Goal: Find contact information: Obtain details needed to contact an individual or organization

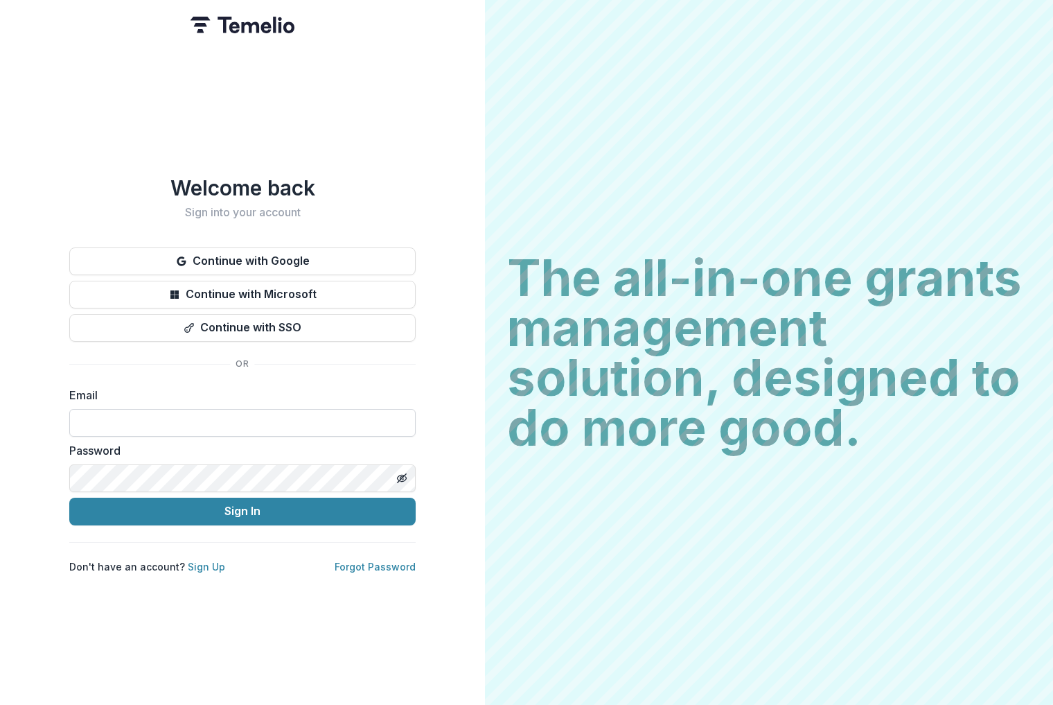
click at [217, 409] on input at bounding box center [242, 423] width 346 height 28
type input "**********"
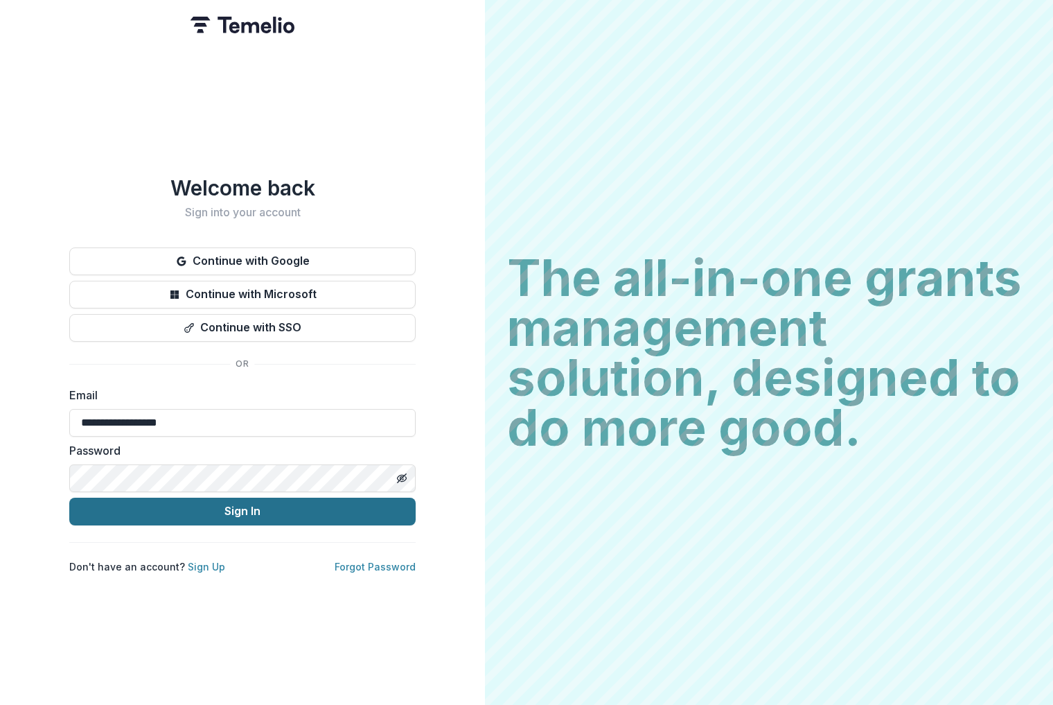
click at [213, 513] on button "Sign In" at bounding box center [242, 512] width 346 height 28
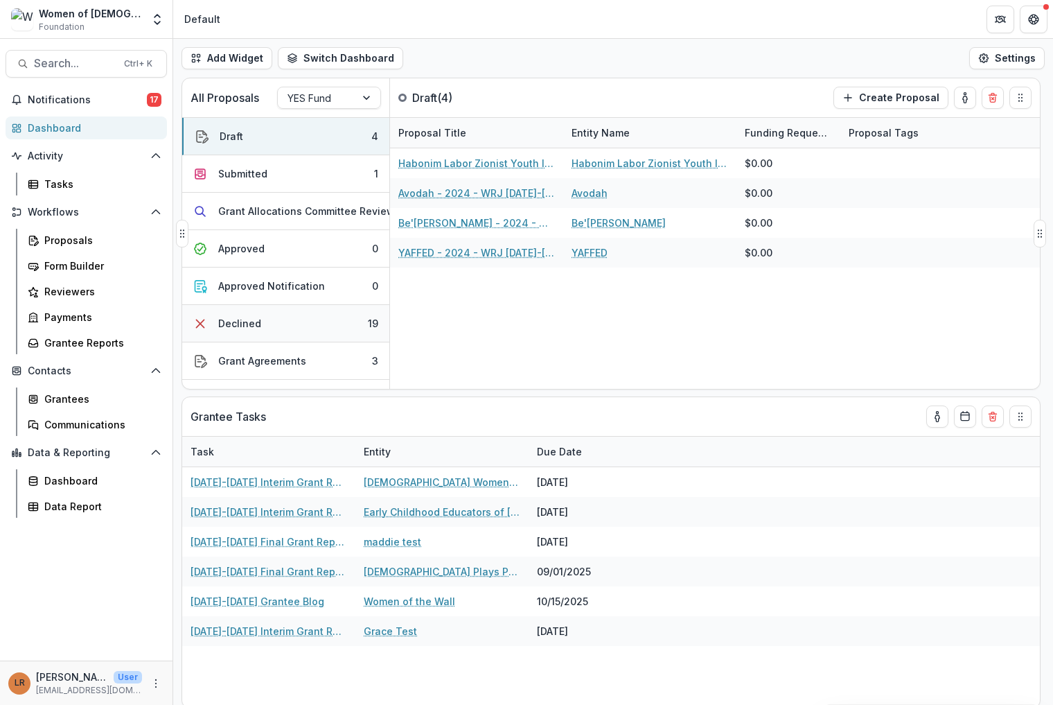
scroll to position [69, 0]
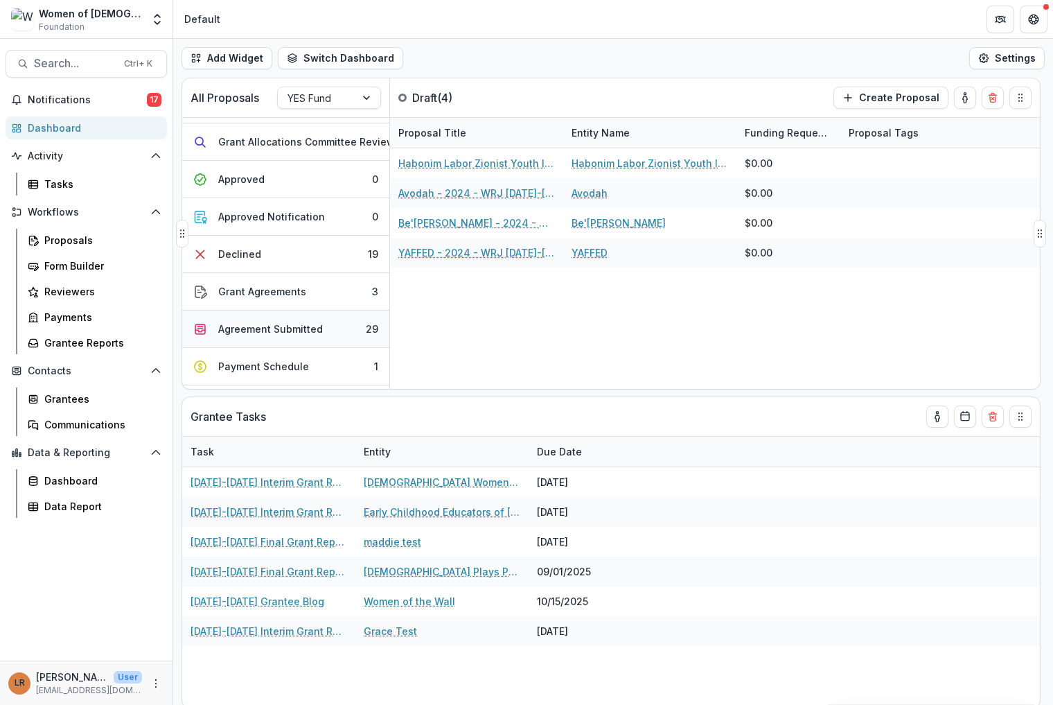
click at [289, 326] on div "Agreement Submitted" at bounding box center [270, 329] width 105 height 15
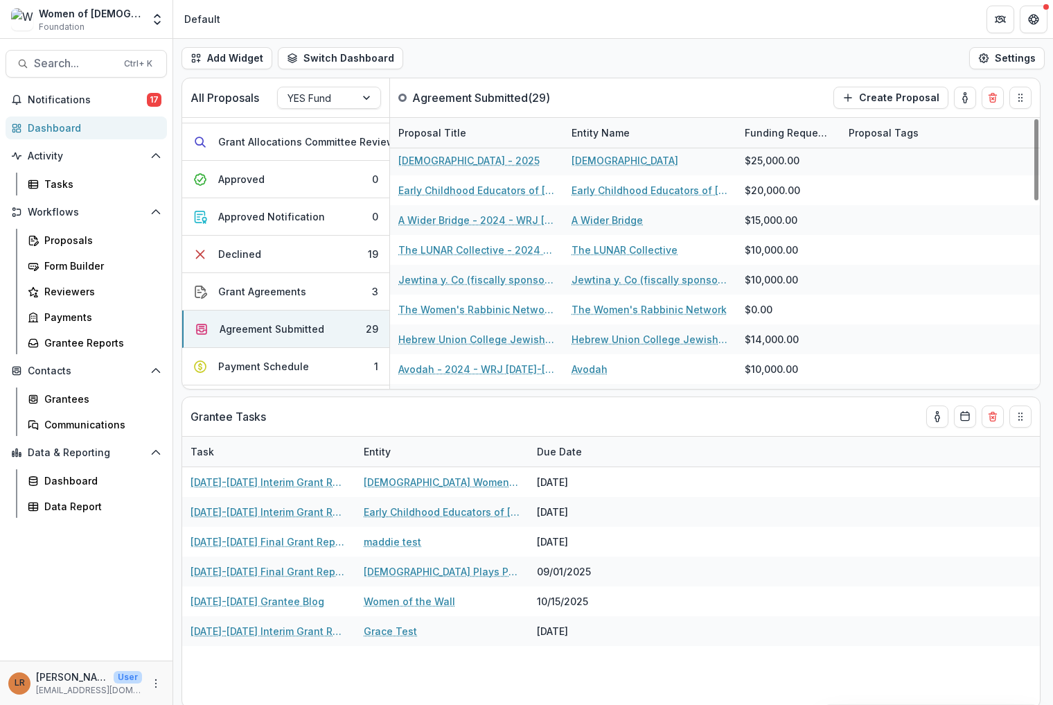
scroll to position [0, 0]
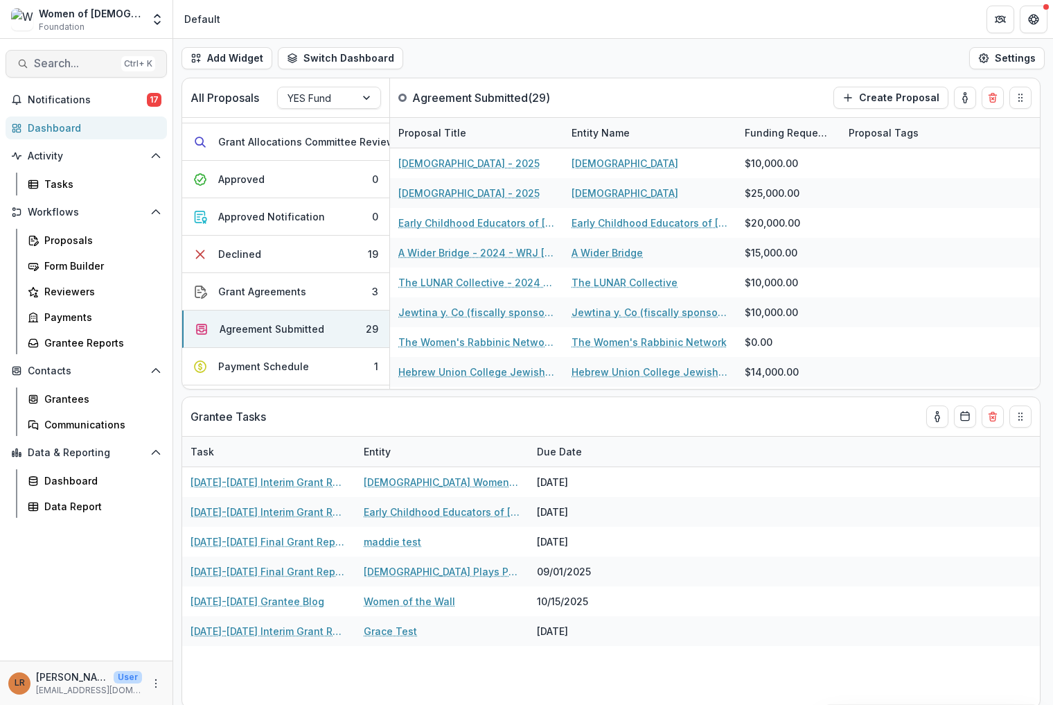
click at [37, 62] on span "Search..." at bounding box center [75, 63] width 82 height 13
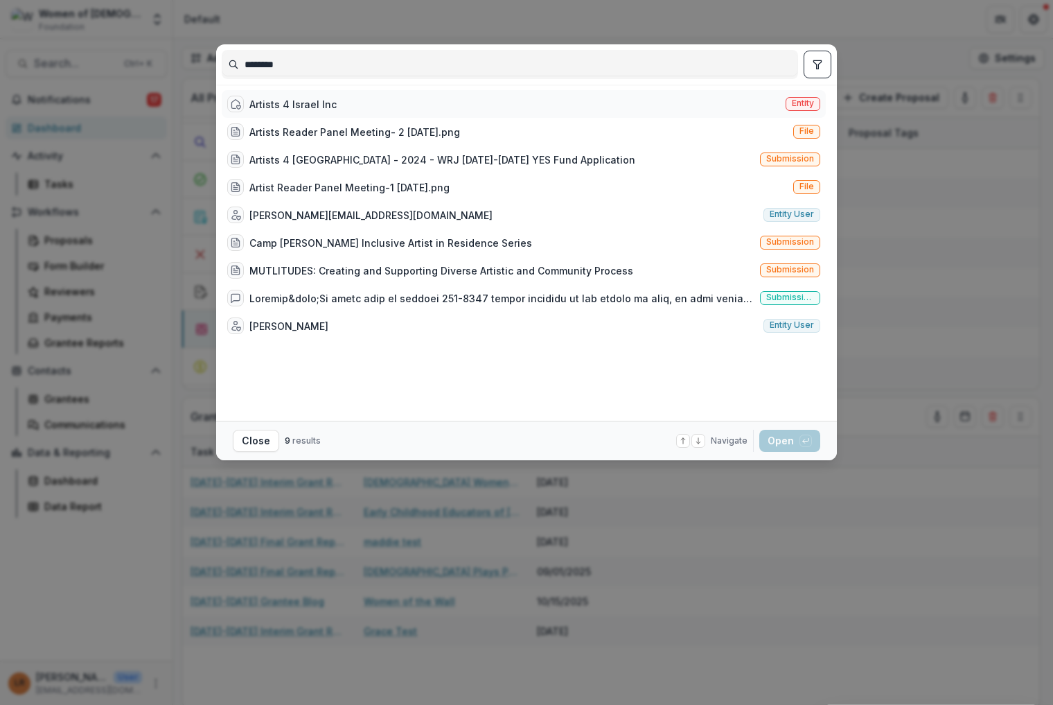
type input "*******"
click at [292, 109] on div "Artists 4 Israel Inc" at bounding box center [292, 104] width 87 height 15
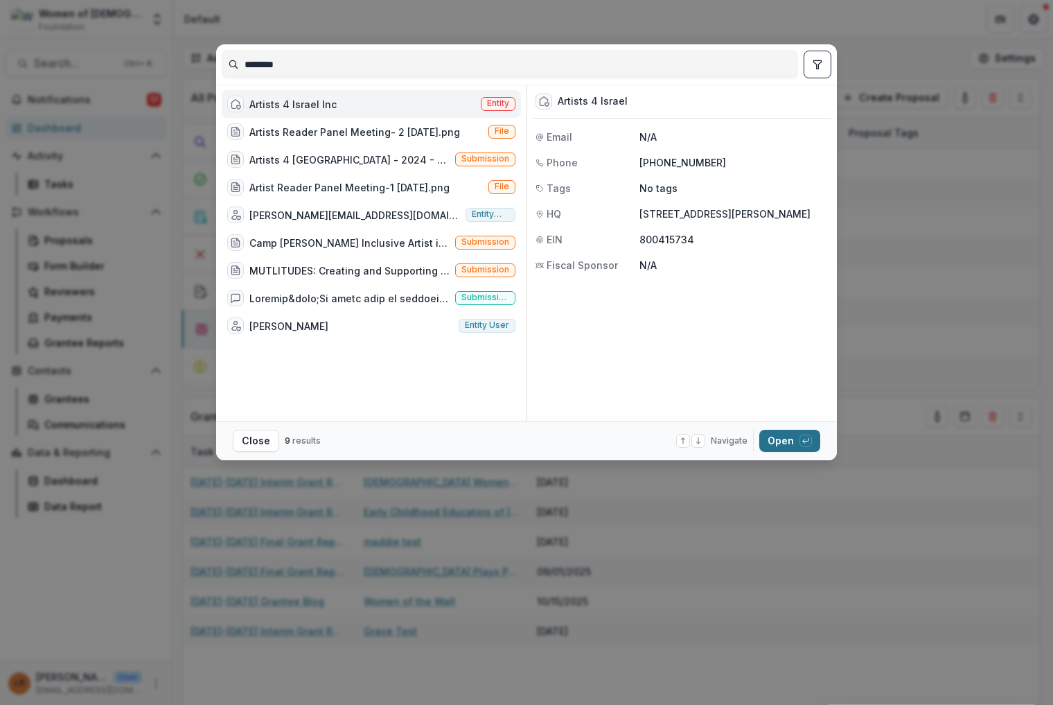
click at [774, 439] on button "Open with enter key" at bounding box center [789, 441] width 61 height 22
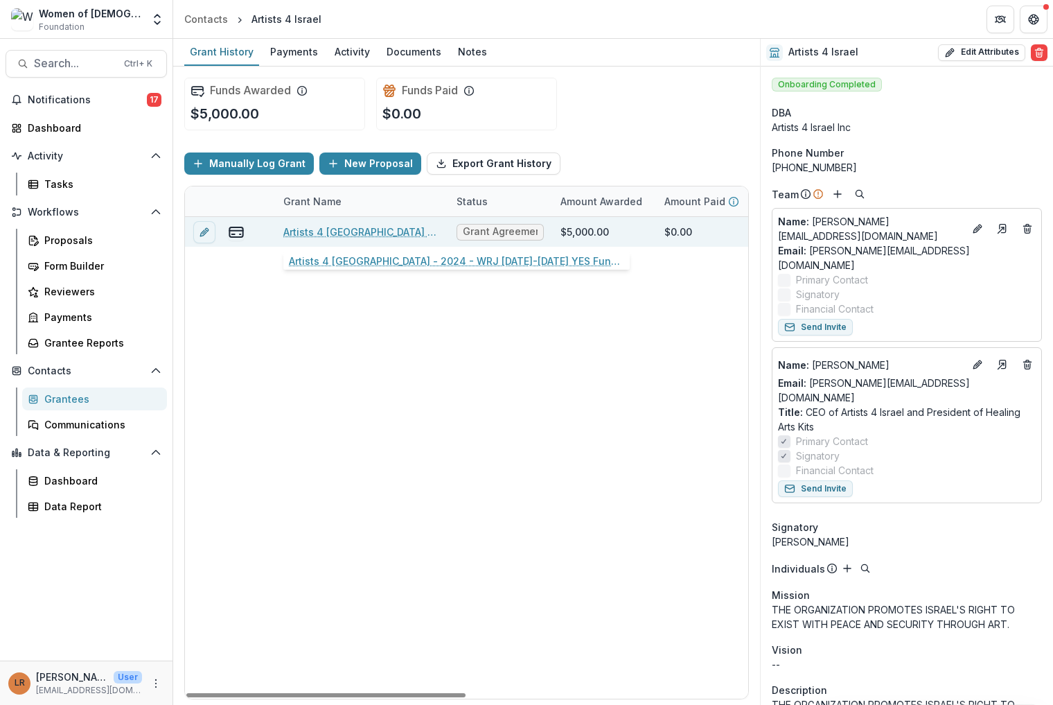
click at [342, 231] on link "Artists 4 [GEOGRAPHIC_DATA] - 2024 - WRJ [DATE]-[DATE] YES Fund Application" at bounding box center [361, 232] width 157 height 15
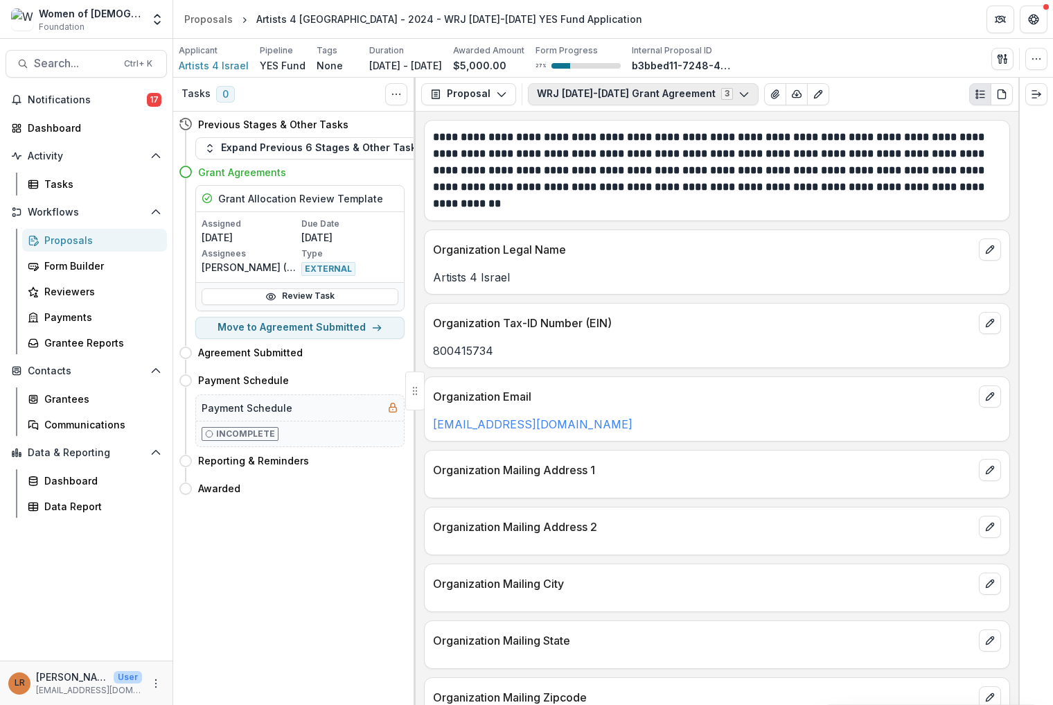
click at [574, 96] on button "WRJ [DATE]-[DATE] Grant Agreement 3" at bounding box center [643, 94] width 231 height 22
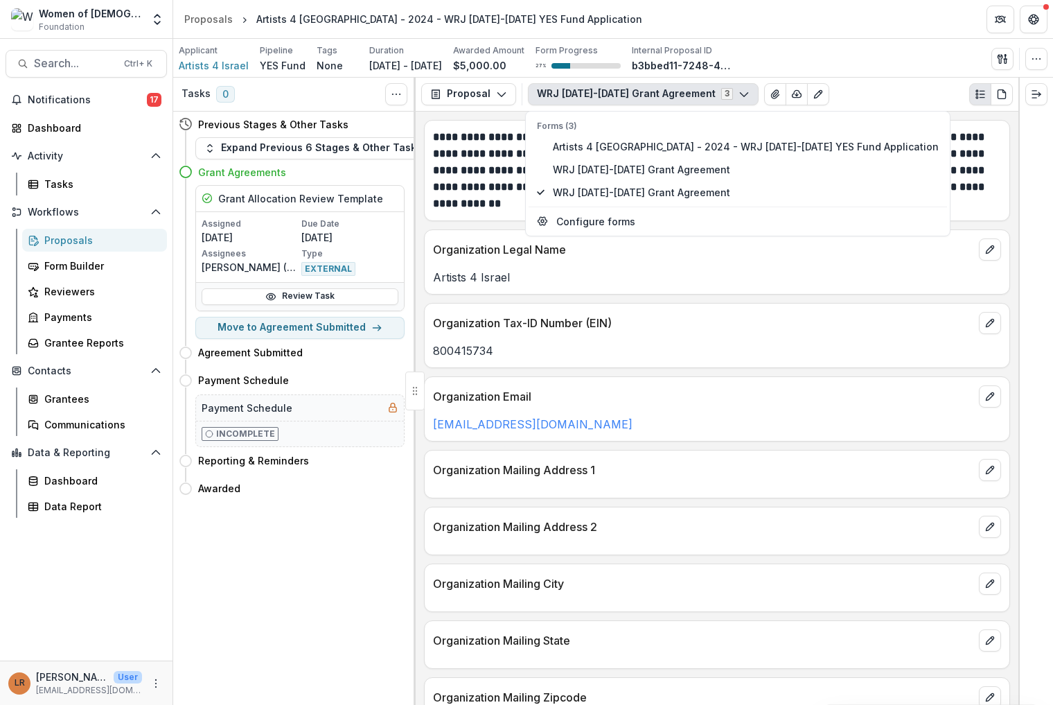
click at [574, 96] on button "WRJ [DATE]-[DATE] Grant Agreement 3" at bounding box center [643, 94] width 231 height 22
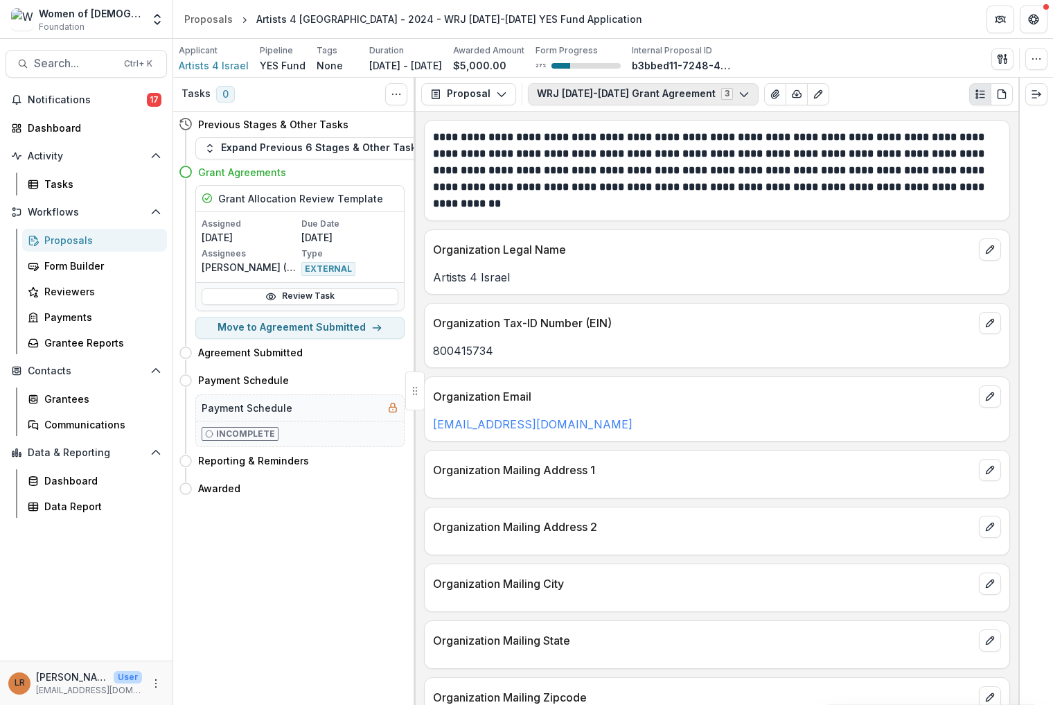
click at [649, 98] on button "WRJ [DATE]-[DATE] Grant Agreement 3" at bounding box center [643, 94] width 231 height 22
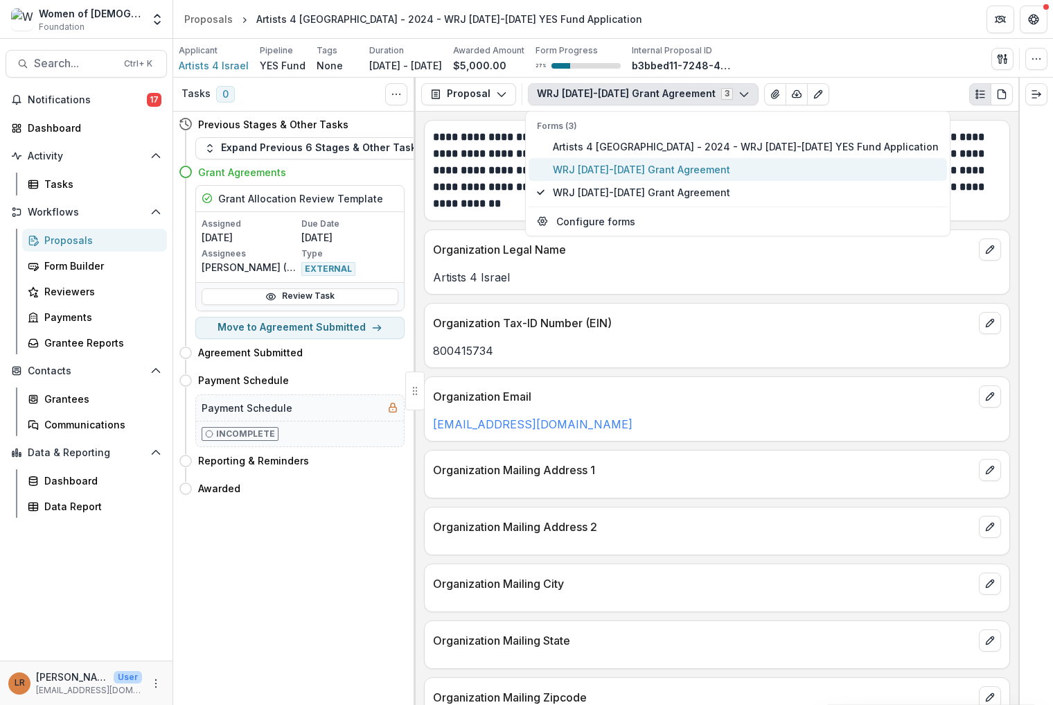
click at [634, 173] on span "WRJ [DATE]-[DATE] Grant Agreement" at bounding box center [746, 169] width 386 height 15
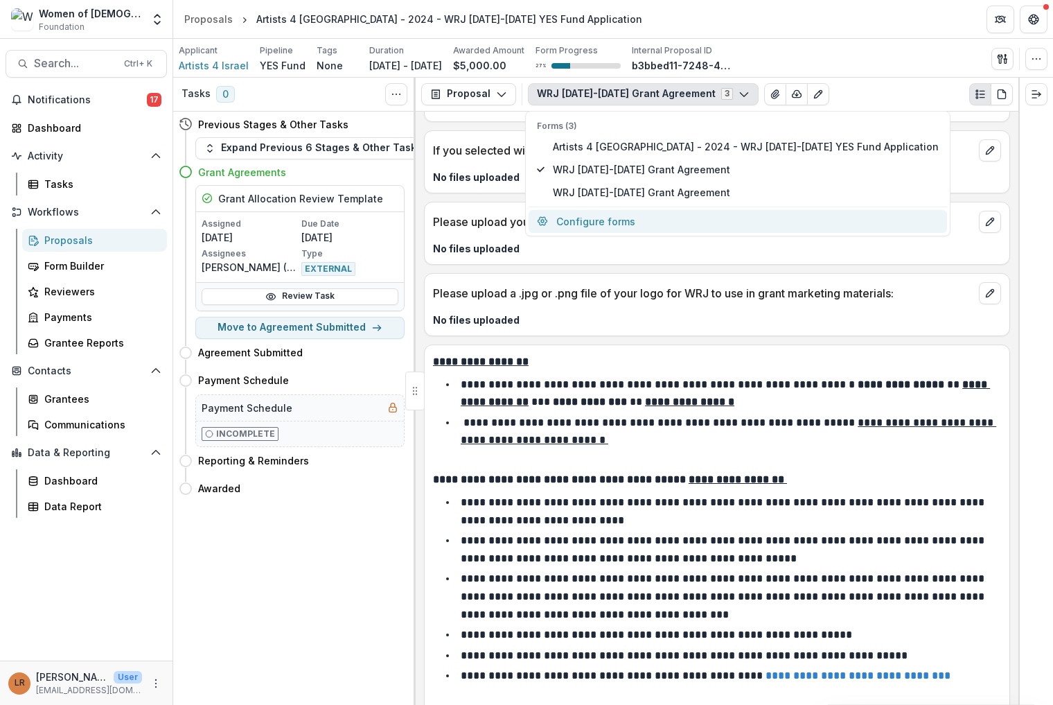
scroll to position [1178, 0]
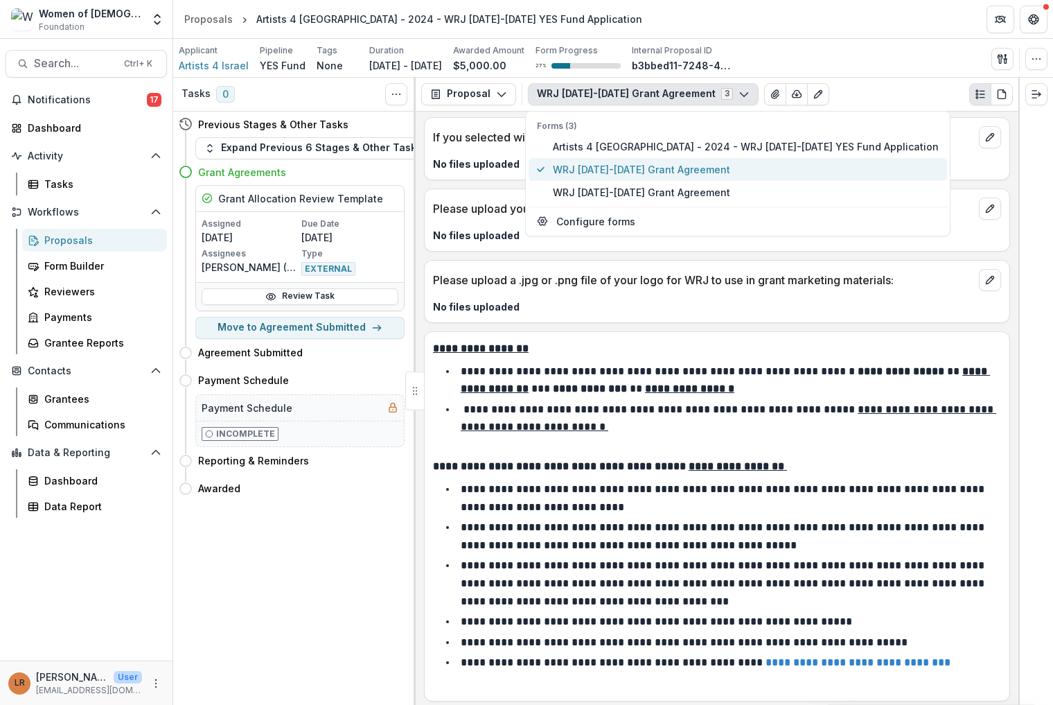
click at [628, 172] on span "WRJ [DATE]-[DATE] Grant Agreement" at bounding box center [746, 169] width 386 height 15
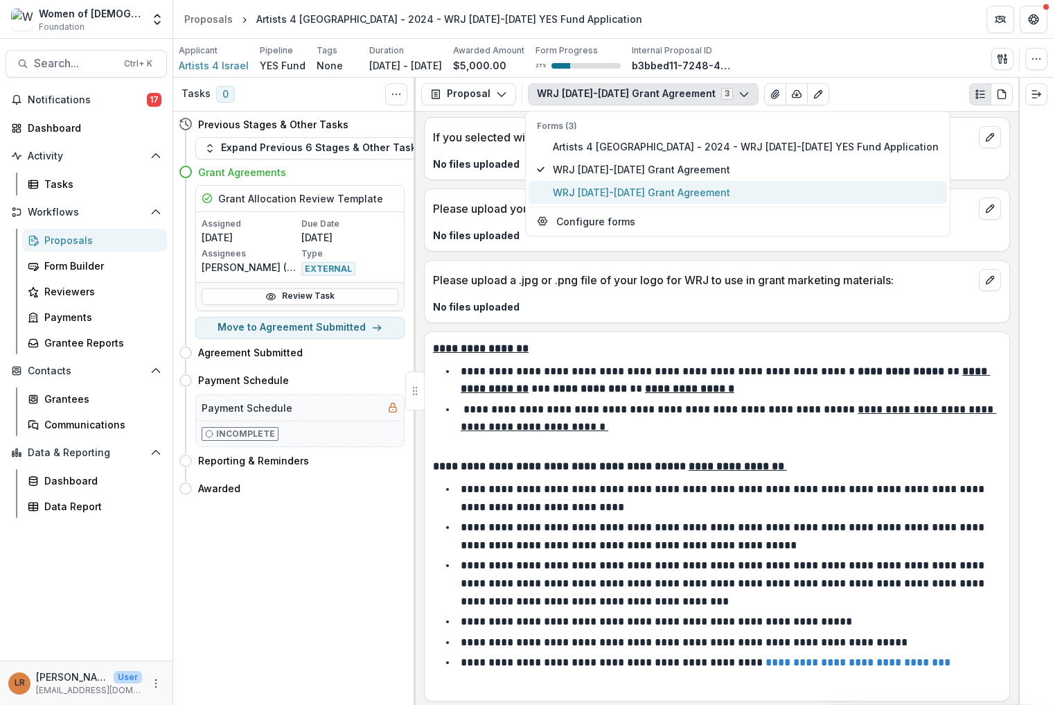
click at [622, 197] on span "WRJ [DATE]-[DATE] Grant Agreement" at bounding box center [746, 192] width 386 height 15
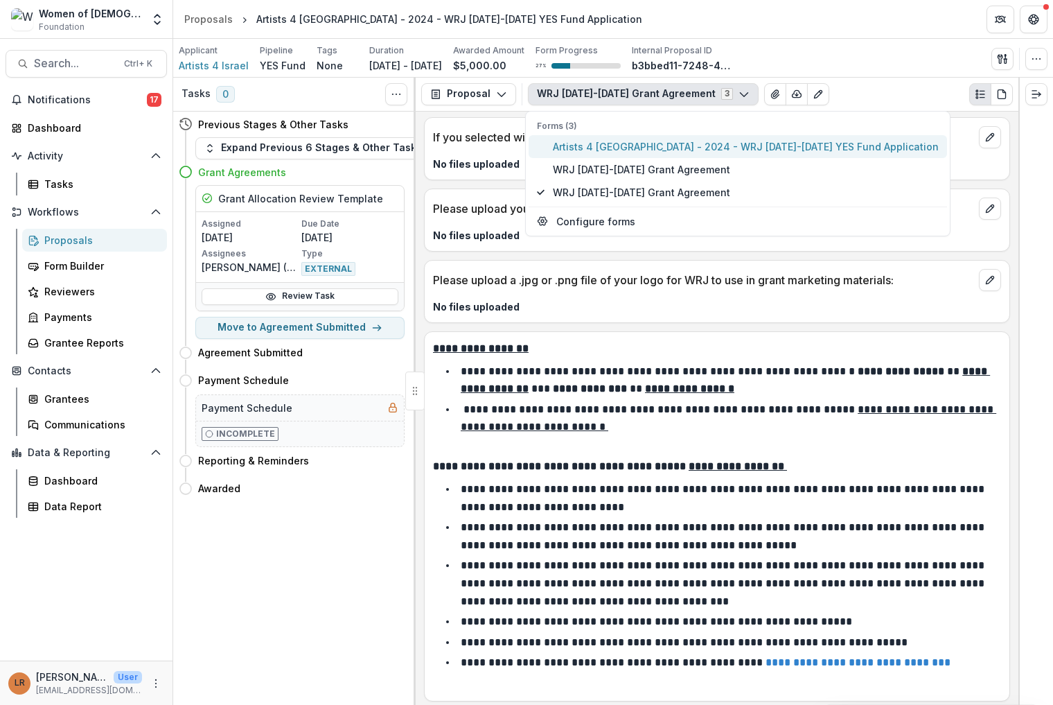
click at [752, 150] on span "Artists 4 [GEOGRAPHIC_DATA] - 2024 - WRJ [DATE]-[DATE] YES Fund Application" at bounding box center [746, 146] width 386 height 15
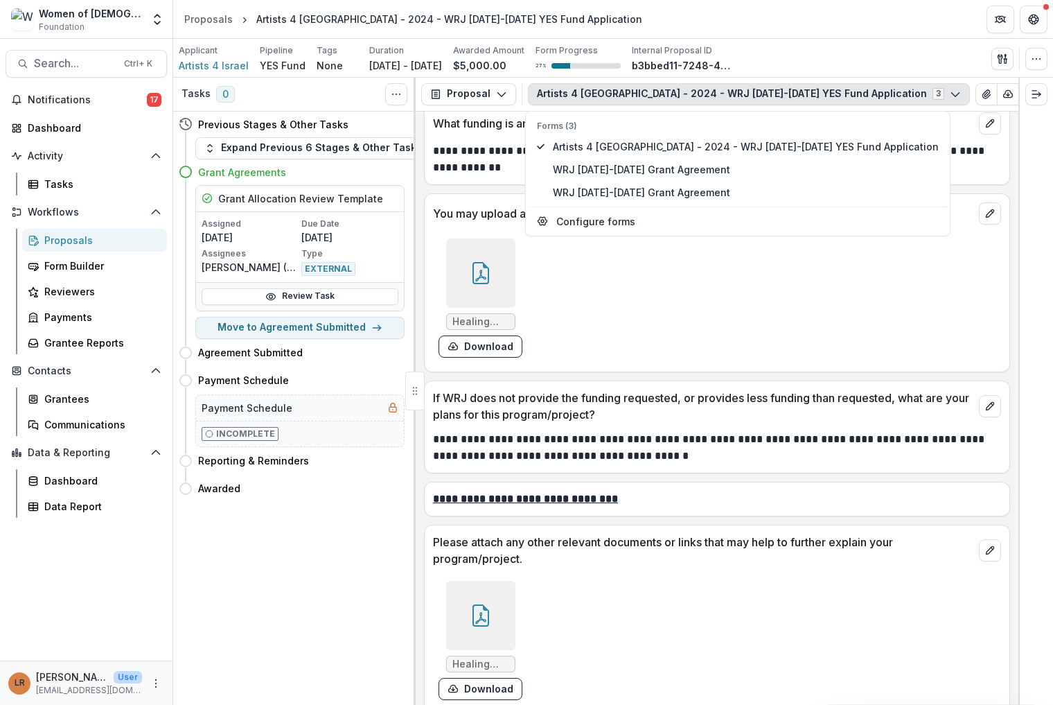
scroll to position [5052, 0]
click at [579, 170] on span "WRJ [DATE]-[DATE] Grant Agreement" at bounding box center [746, 169] width 386 height 15
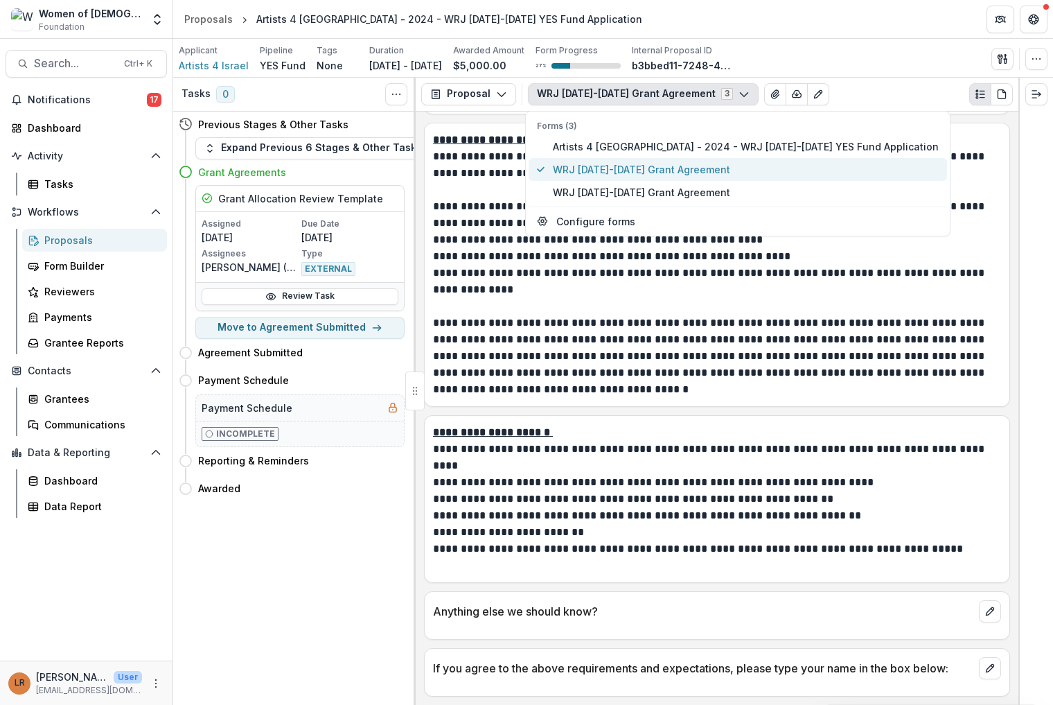
scroll to position [997, 0]
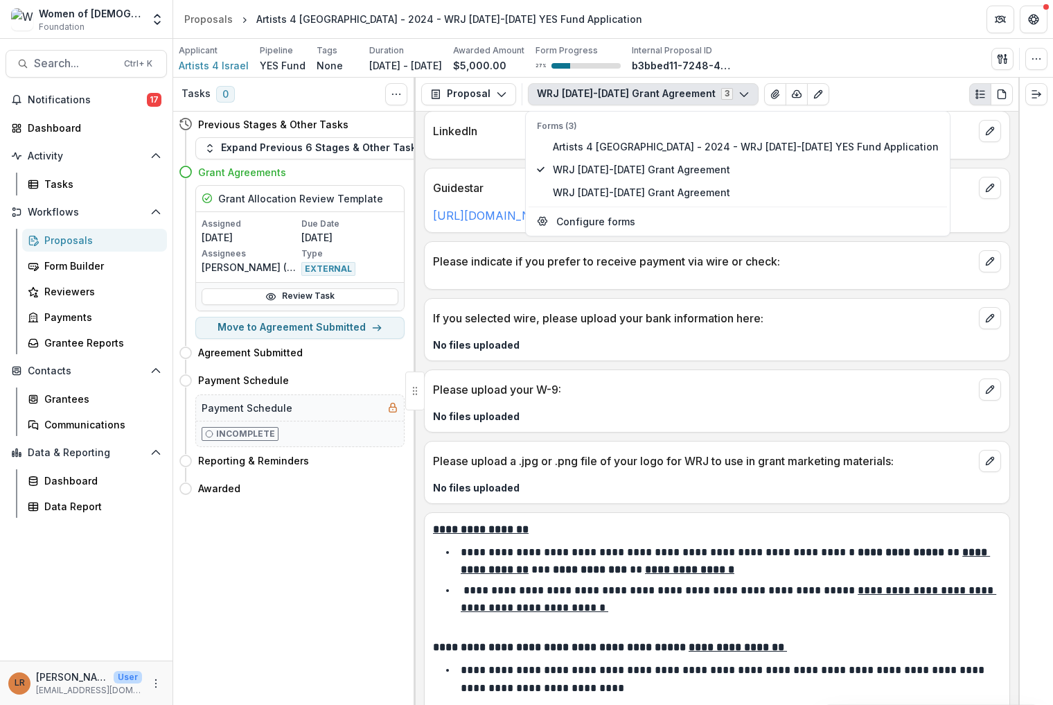
click at [864, 98] on div "WRJ [DATE]-[DATE] Grant Agreement 3 Forms (3) Artists 4 [GEOGRAPHIC_DATA] - 202…" at bounding box center [770, 94] width 485 height 22
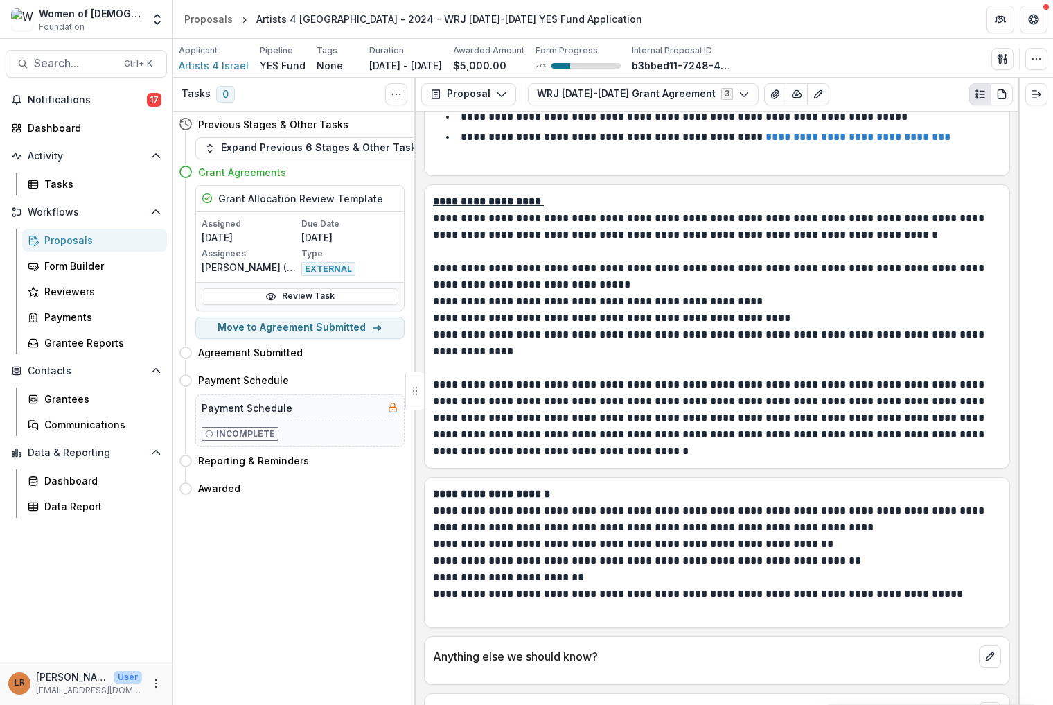
scroll to position [1748, 0]
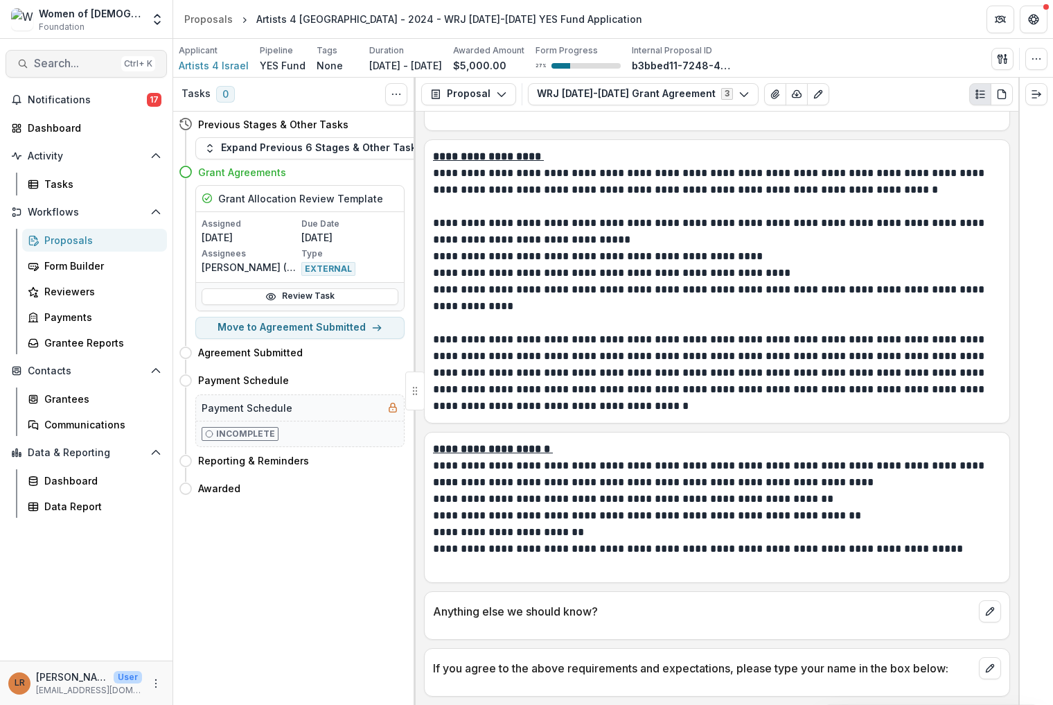
click at [96, 56] on button "Search... Ctrl + K" at bounding box center [86, 64] width 161 height 28
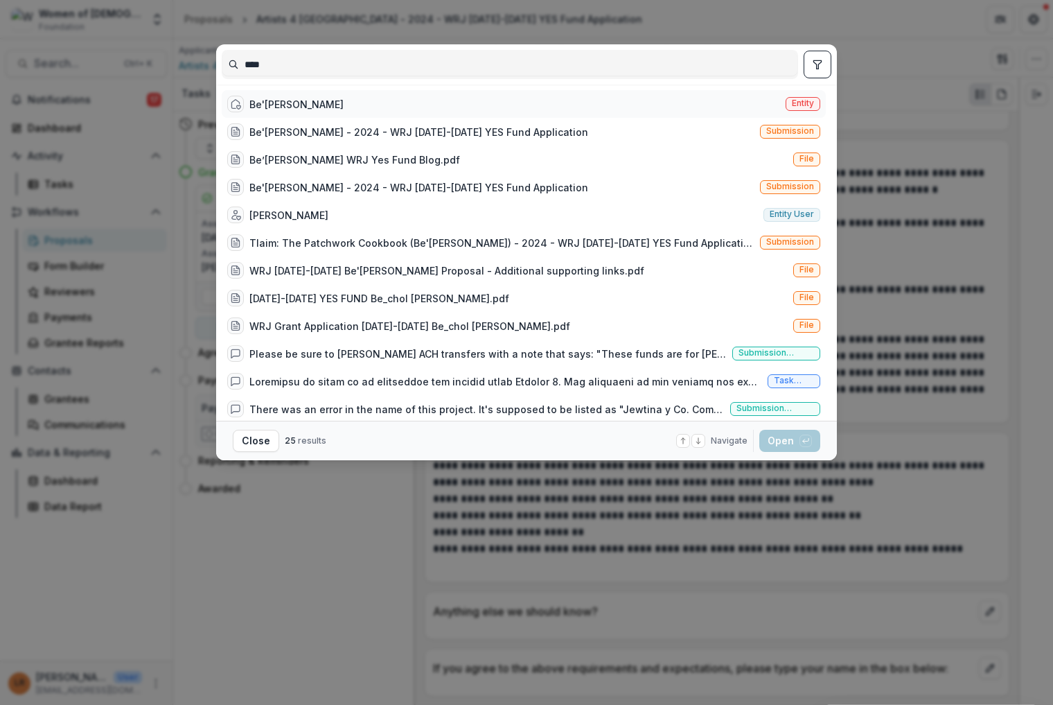
type input "****"
click at [274, 99] on div "Be'[PERSON_NAME]" at bounding box center [296, 104] width 94 height 15
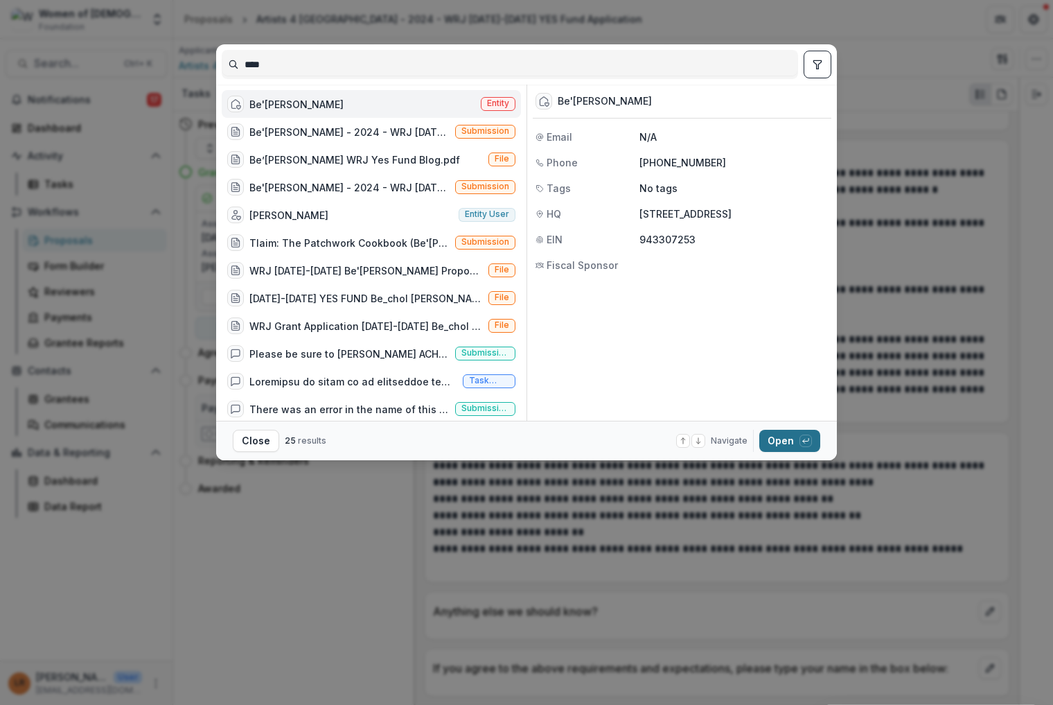
click at [780, 438] on button "Open with enter key" at bounding box center [789, 441] width 61 height 22
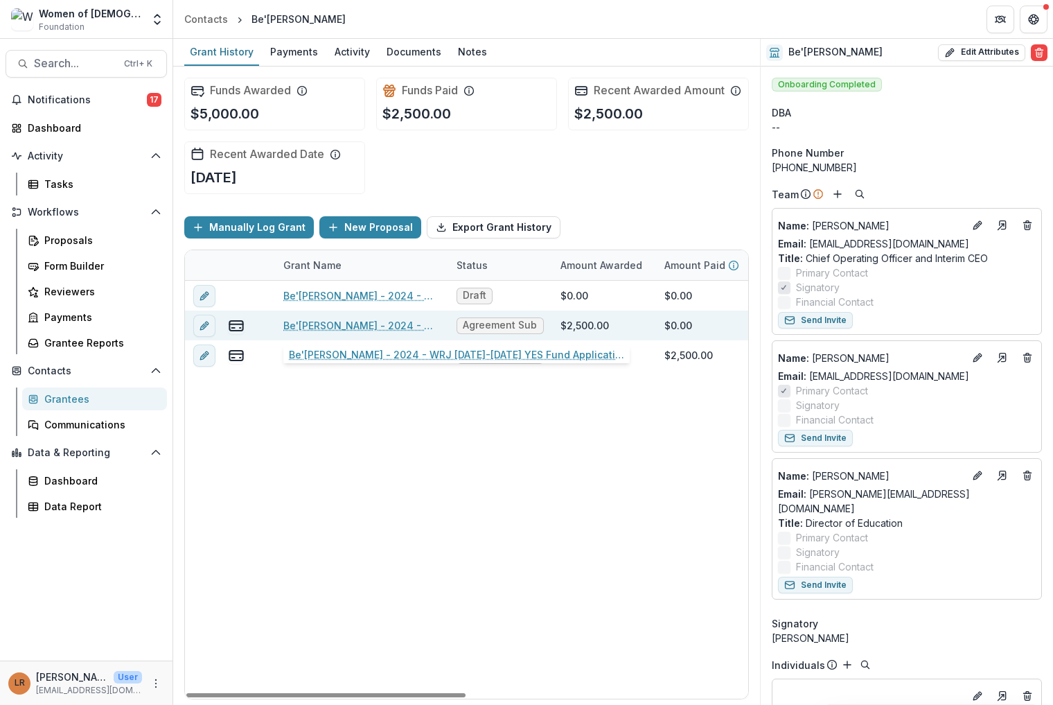
click at [346, 323] on link "Be'[PERSON_NAME] - 2024 - WRJ [DATE]-[DATE] YES Fund Application" at bounding box center [361, 325] width 157 height 15
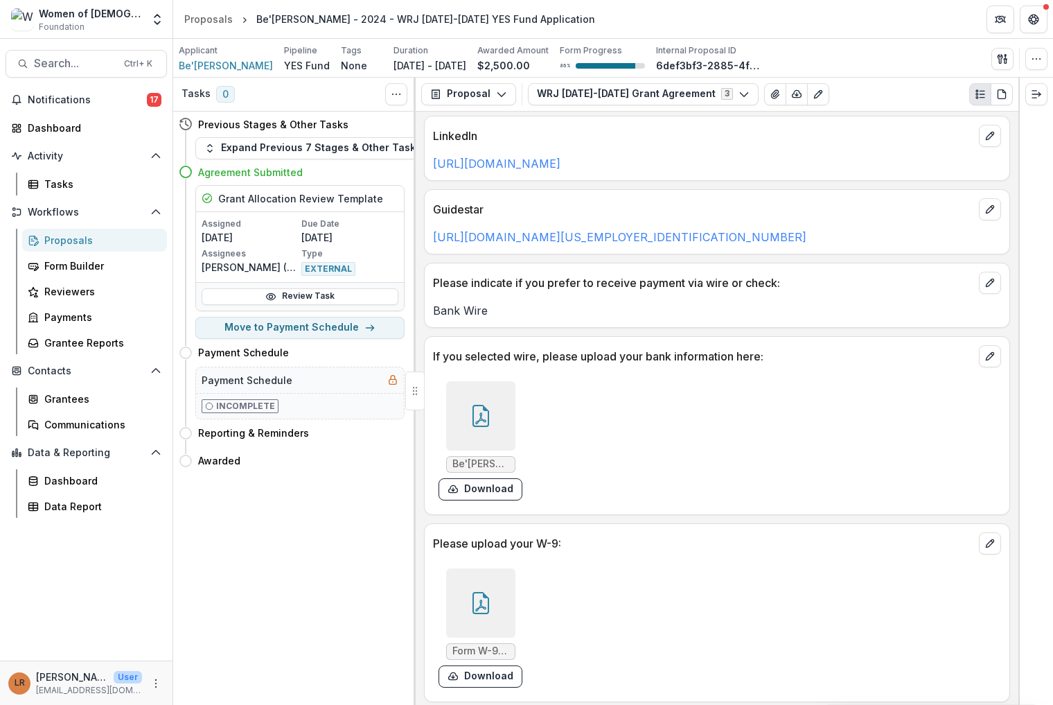
scroll to position [1178, 0]
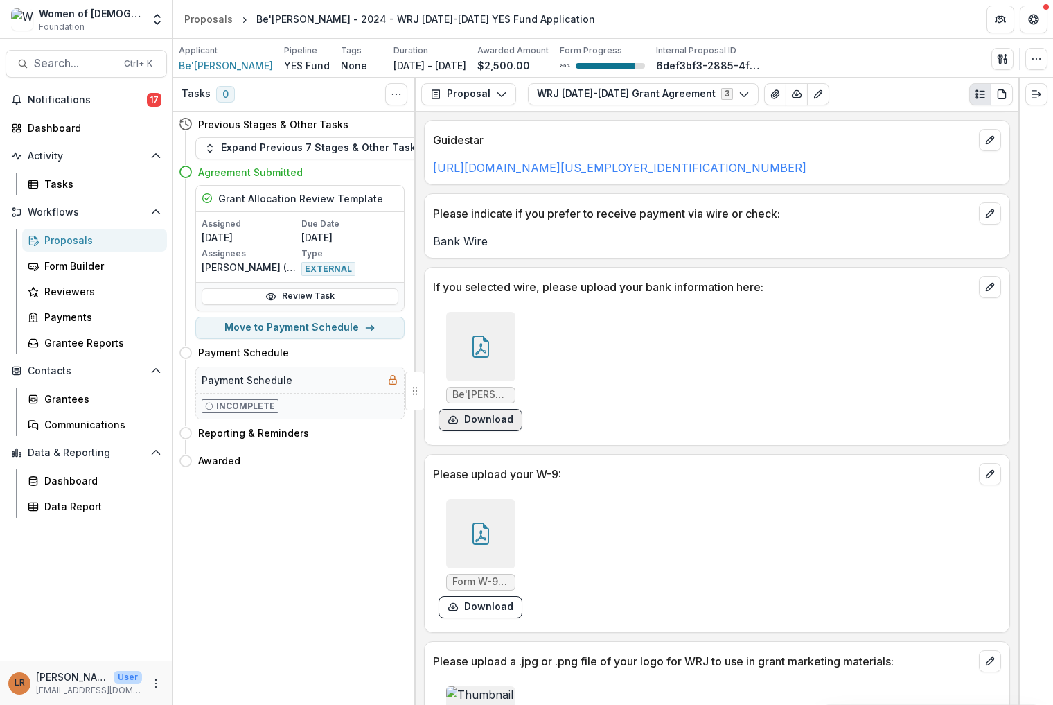
click at [480, 418] on button "Download" at bounding box center [481, 420] width 84 height 22
click at [475, 607] on button "Download" at bounding box center [481, 607] width 84 height 22
click at [89, 67] on span "Search..." at bounding box center [75, 63] width 82 height 13
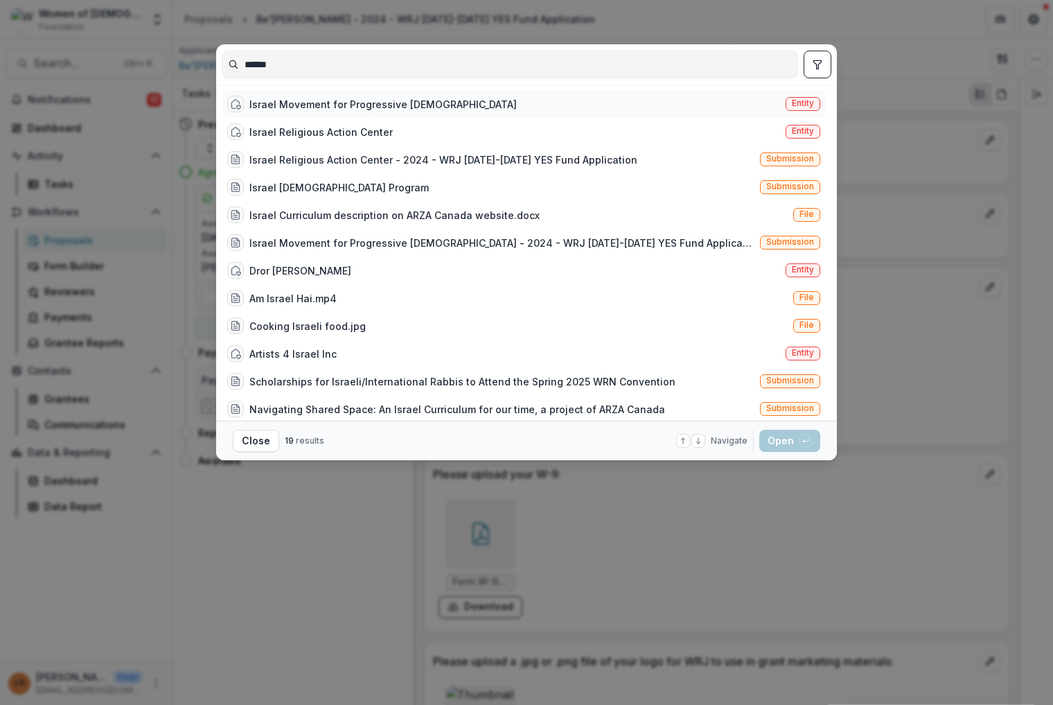
type input "******"
click at [308, 111] on div "Israel Movement for Progressive [DEMOGRAPHIC_DATA]" at bounding box center [382, 104] width 267 height 15
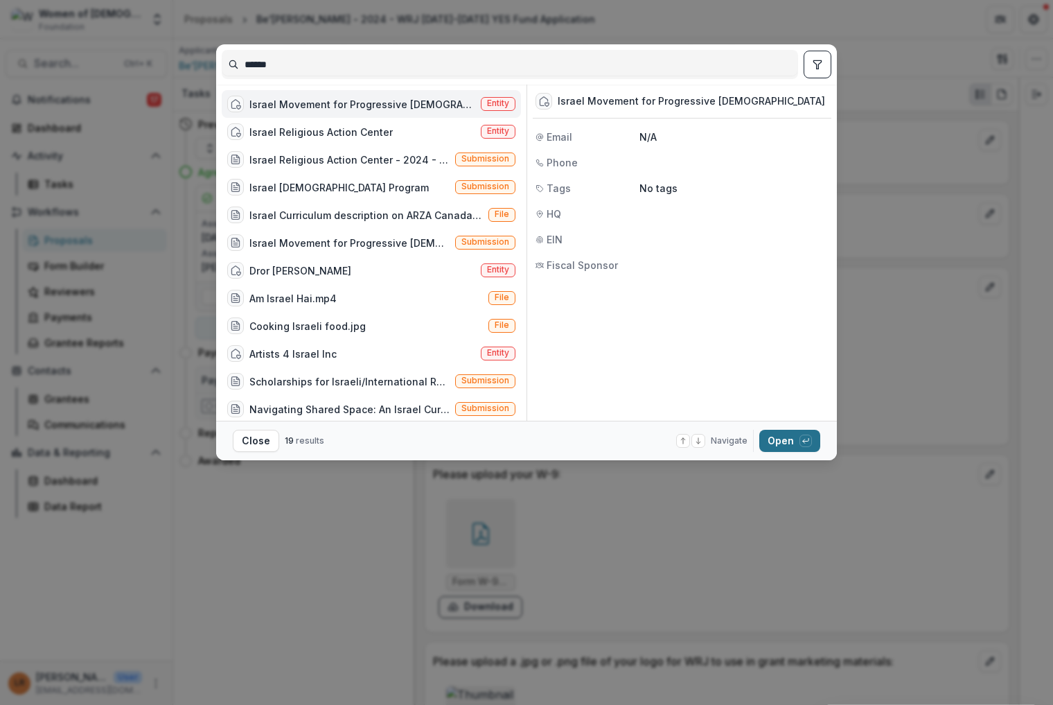
click at [785, 446] on button "Open with enter key" at bounding box center [789, 441] width 61 height 22
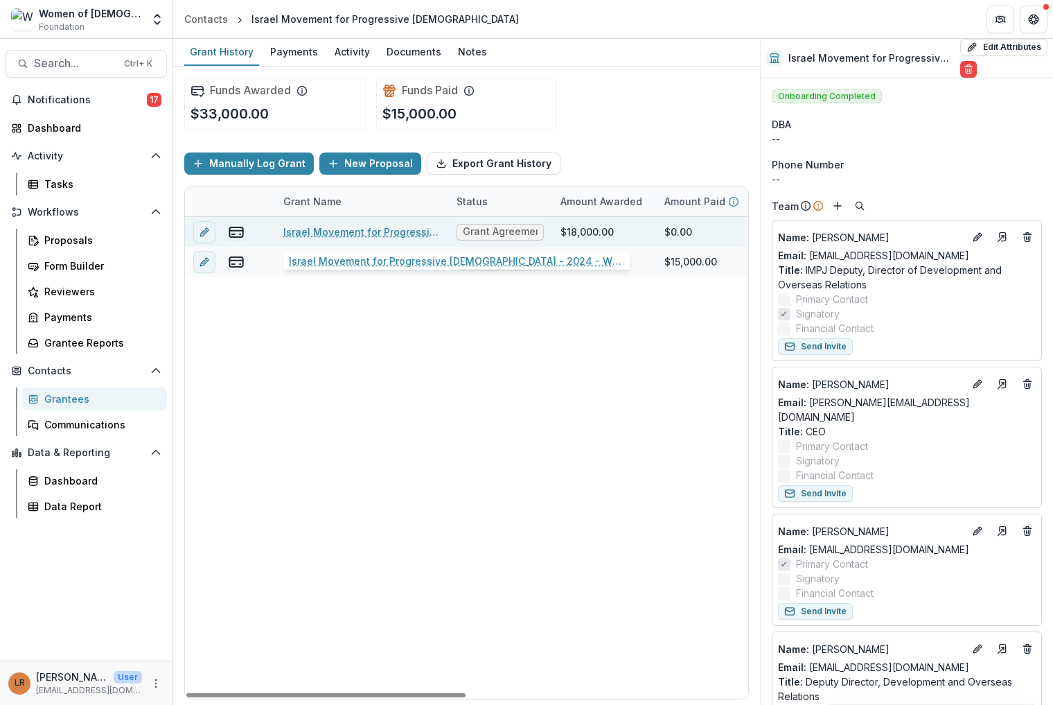
click at [365, 236] on link "Israel Movement for Progressive [DEMOGRAPHIC_DATA] - 2024 - WRJ [DATE]-[DATE] Y…" at bounding box center [361, 232] width 157 height 15
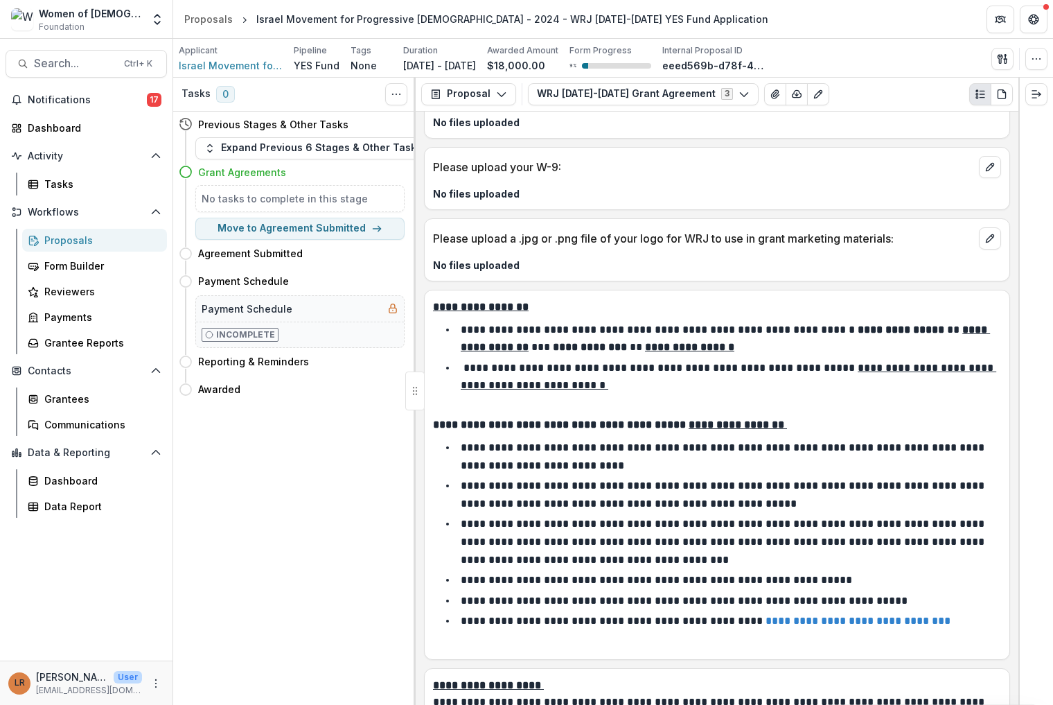
scroll to position [1178, 0]
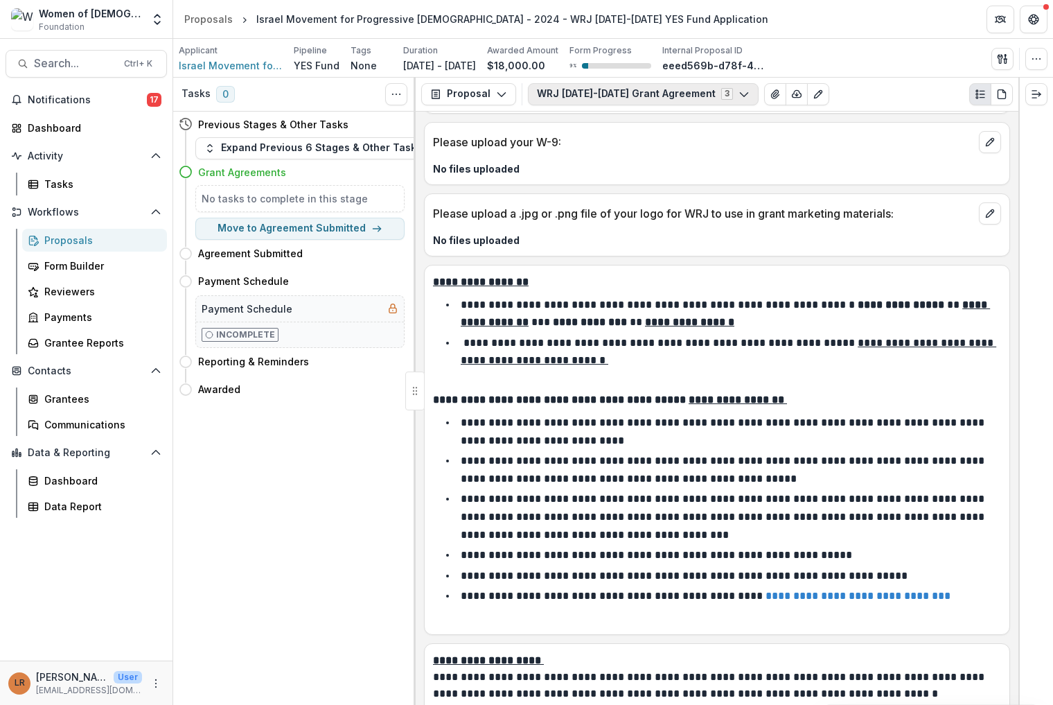
click at [652, 103] on button "WRJ [DATE]-[DATE] Grant Agreement 3" at bounding box center [643, 94] width 231 height 22
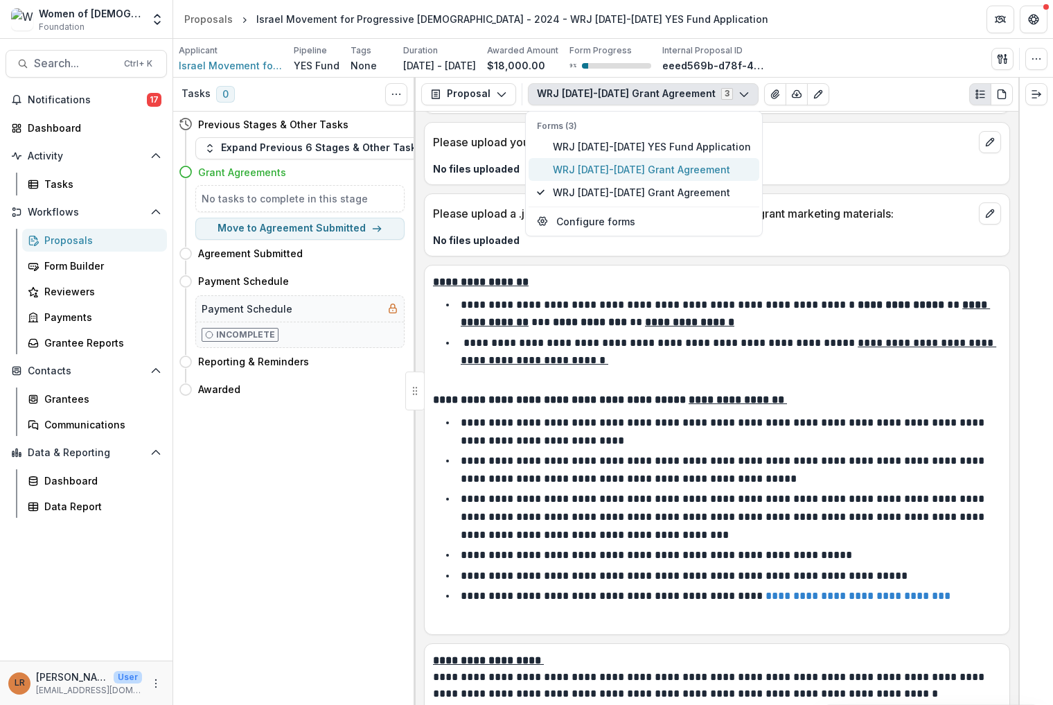
click at [636, 174] on span "WRJ [DATE]-[DATE] Grant Agreement" at bounding box center [652, 169] width 198 height 15
click at [781, 164] on p "No files uploaded" at bounding box center [717, 168] width 568 height 15
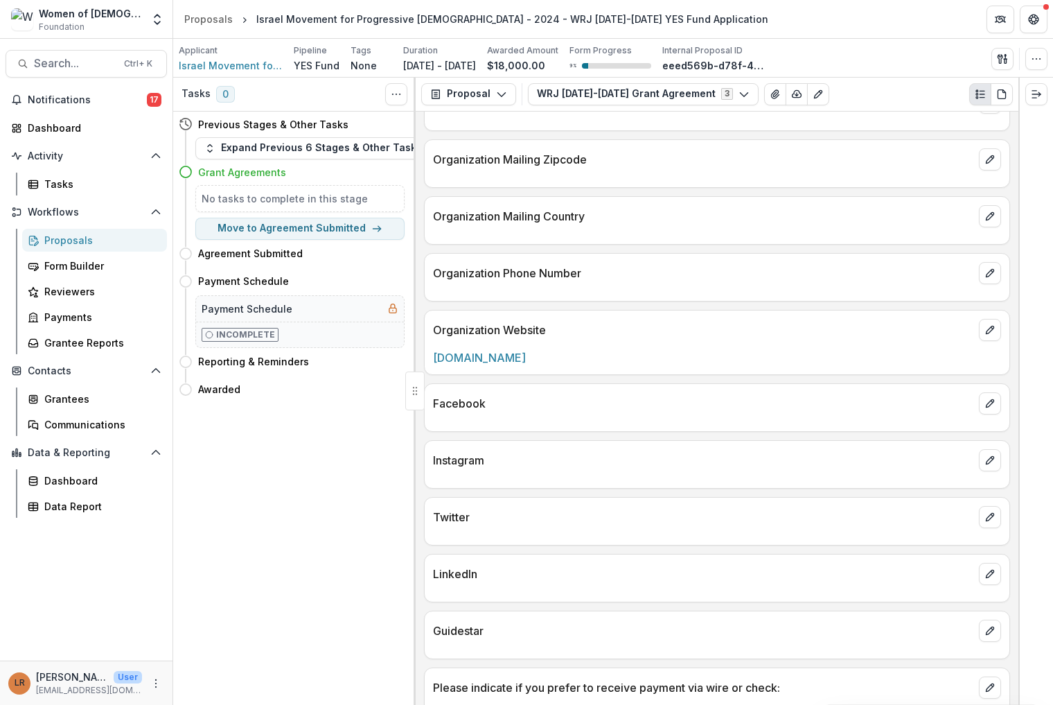
scroll to position [504, 0]
click at [620, 98] on button "WRJ [DATE]-[DATE] Grant Agreement 3" at bounding box center [643, 94] width 231 height 22
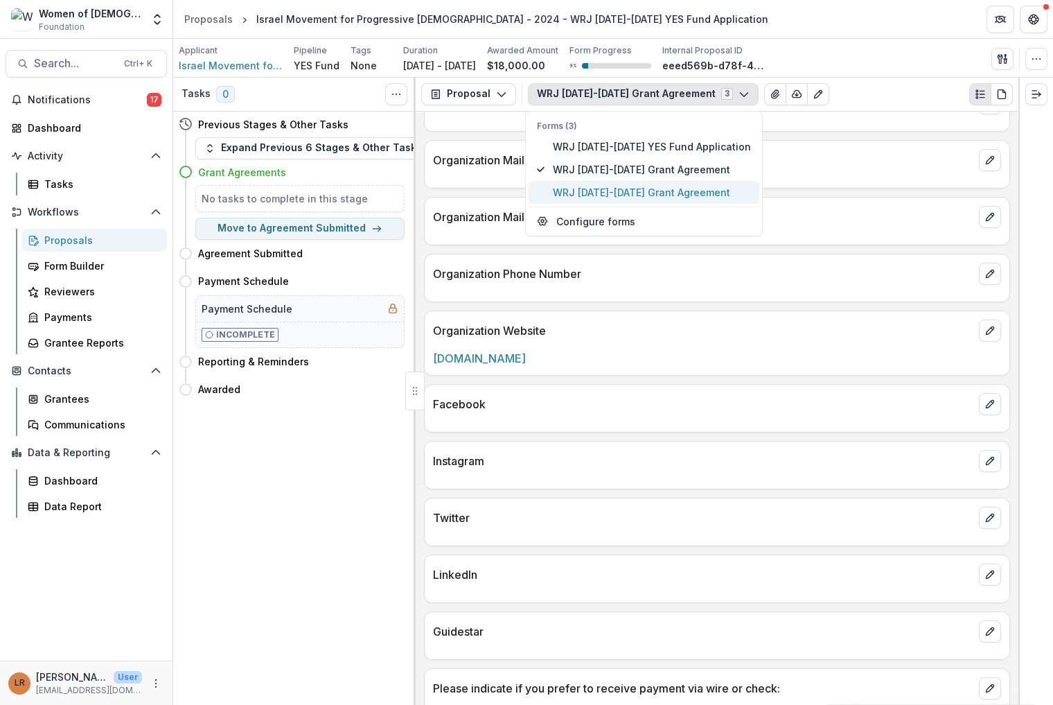
click at [626, 186] on span "WRJ [DATE]-[DATE] Grant Agreement" at bounding box center [652, 192] width 198 height 15
click at [813, 152] on p "Organization Mailing Zipcode" at bounding box center [703, 160] width 541 height 17
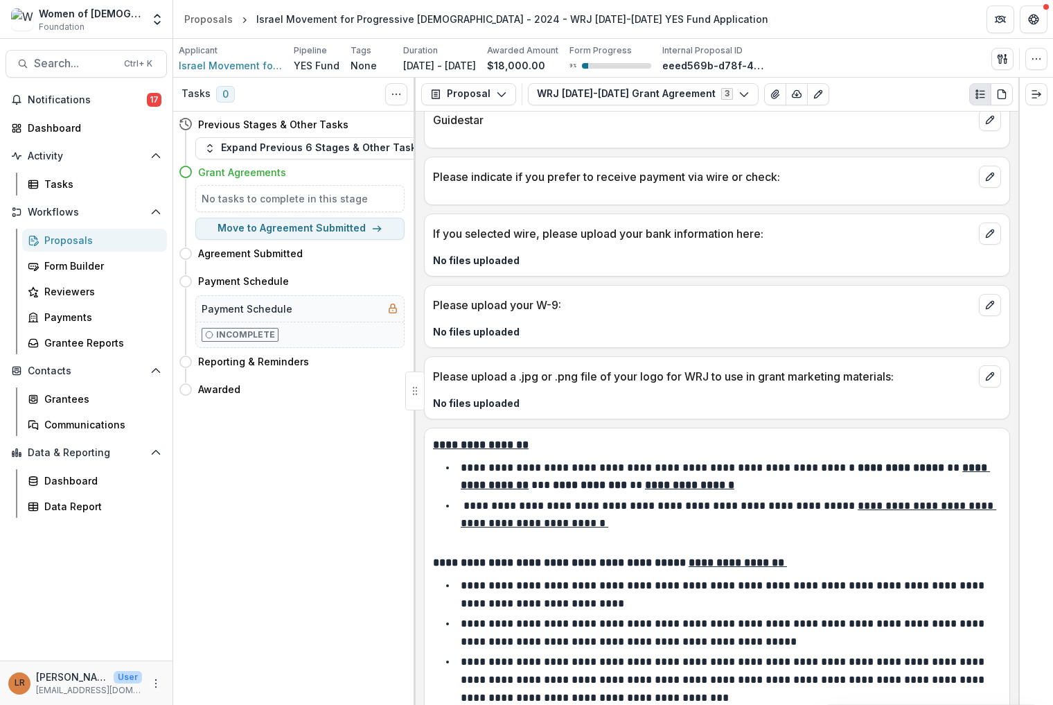
scroll to position [1039, 0]
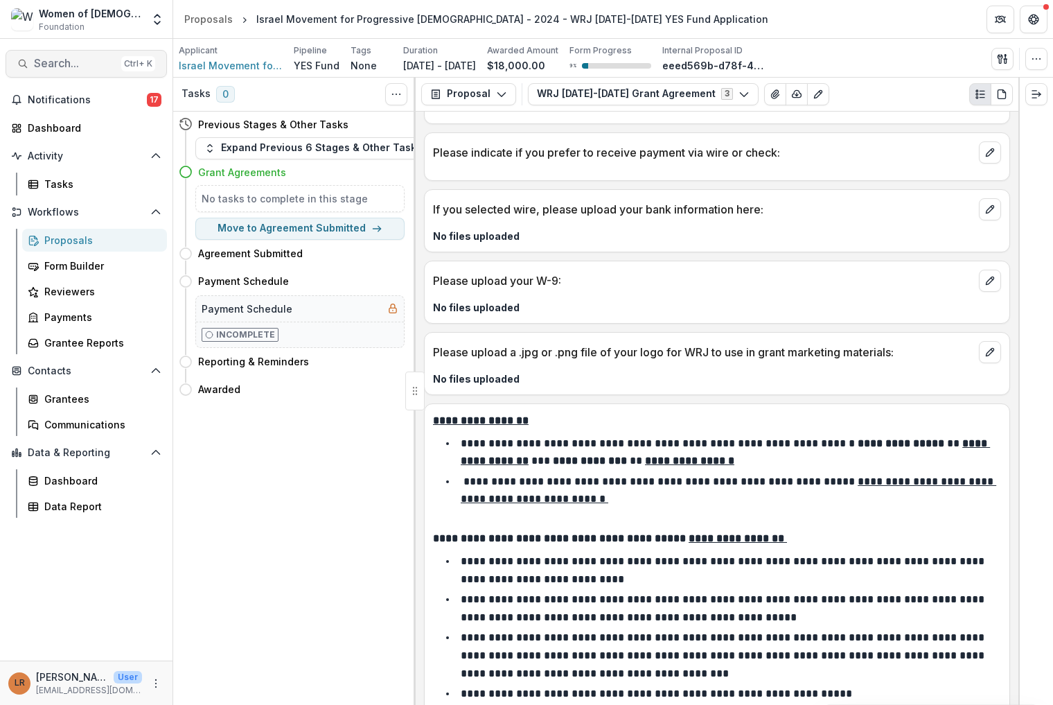
click at [93, 58] on span "Search..." at bounding box center [75, 63] width 82 height 13
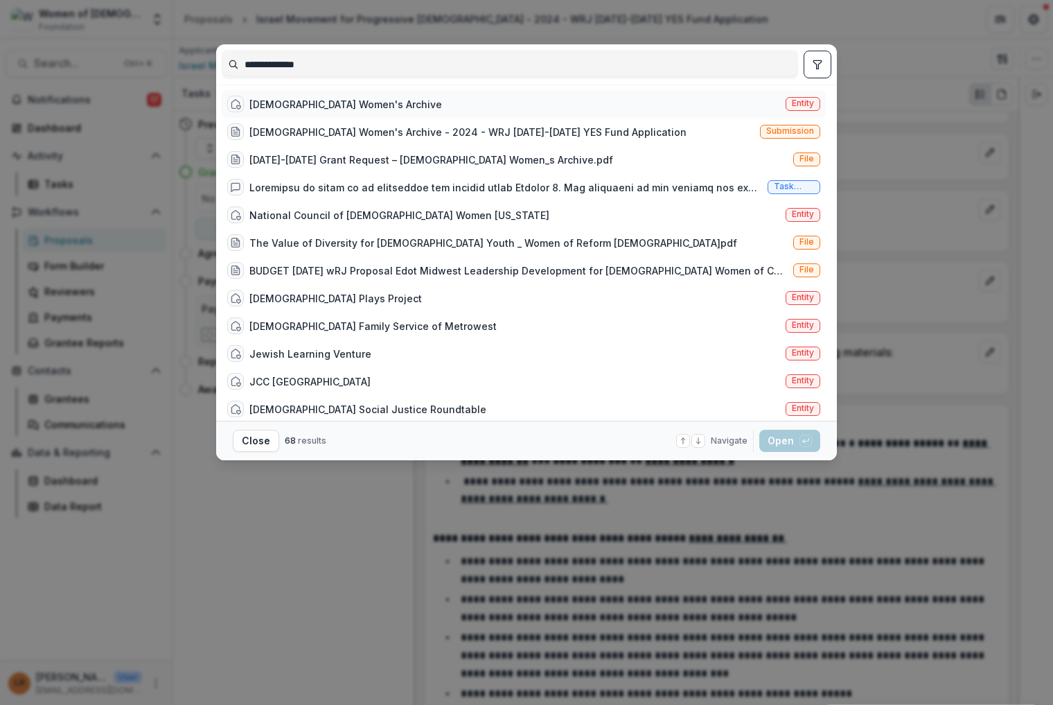
type input "**********"
click at [355, 107] on div "[DEMOGRAPHIC_DATA] Women's Archive" at bounding box center [345, 104] width 193 height 15
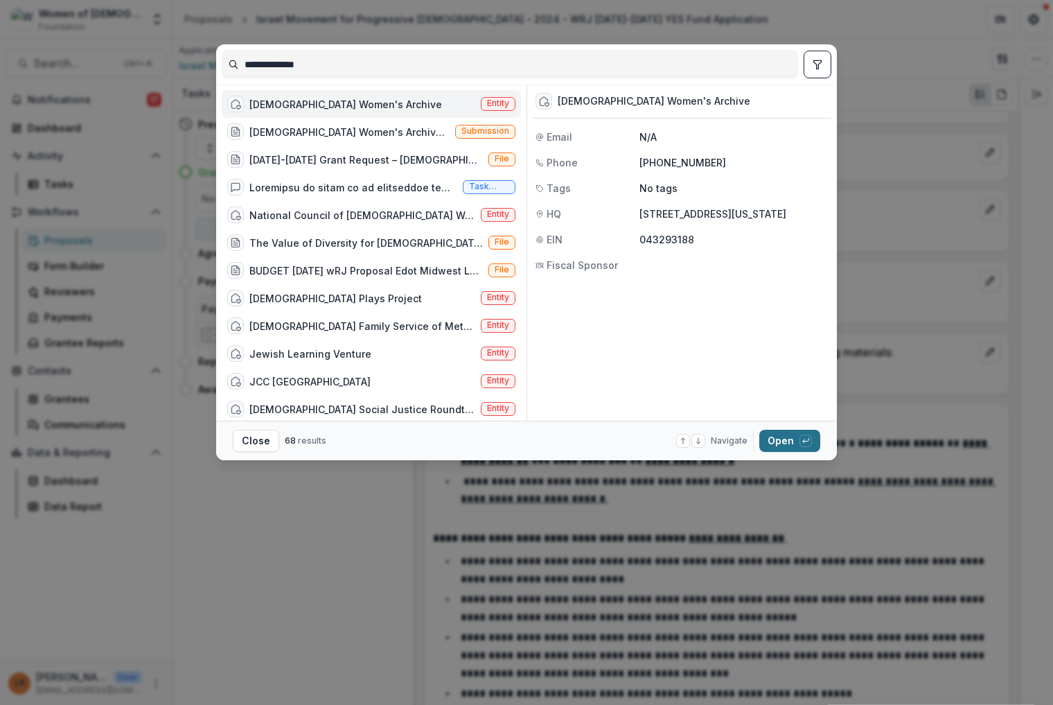
click at [771, 435] on button "Open with enter key" at bounding box center [789, 441] width 61 height 22
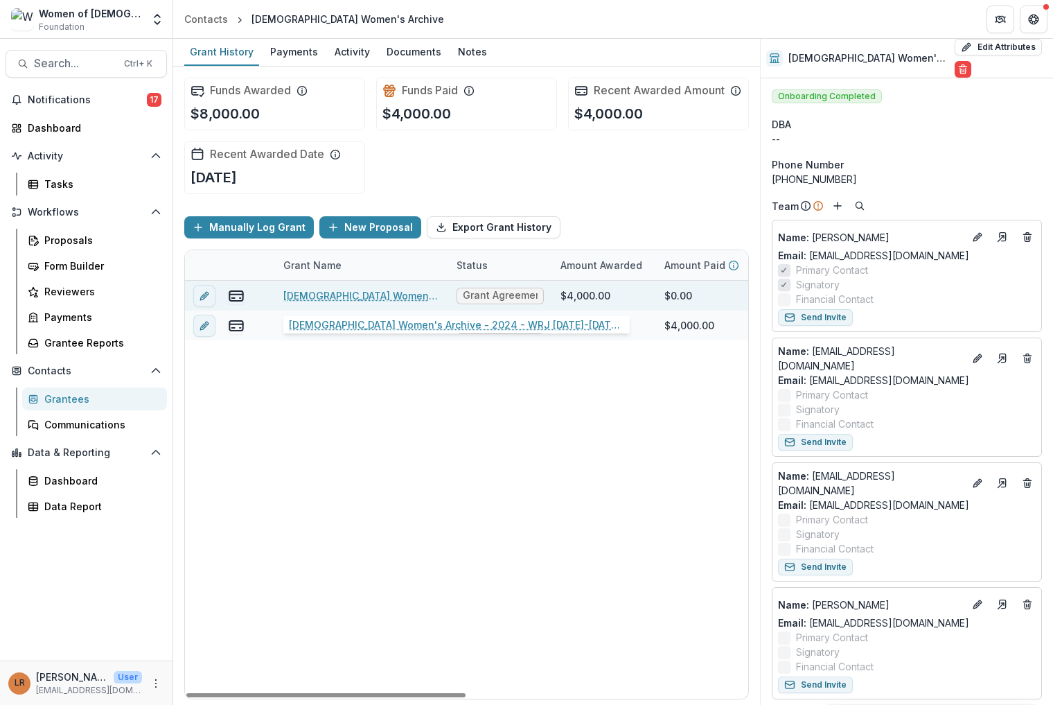
click at [337, 296] on link "[DEMOGRAPHIC_DATA] Women's Archive - 2024 - WRJ [DATE]-[DATE] YES Fund Applicat…" at bounding box center [361, 295] width 157 height 15
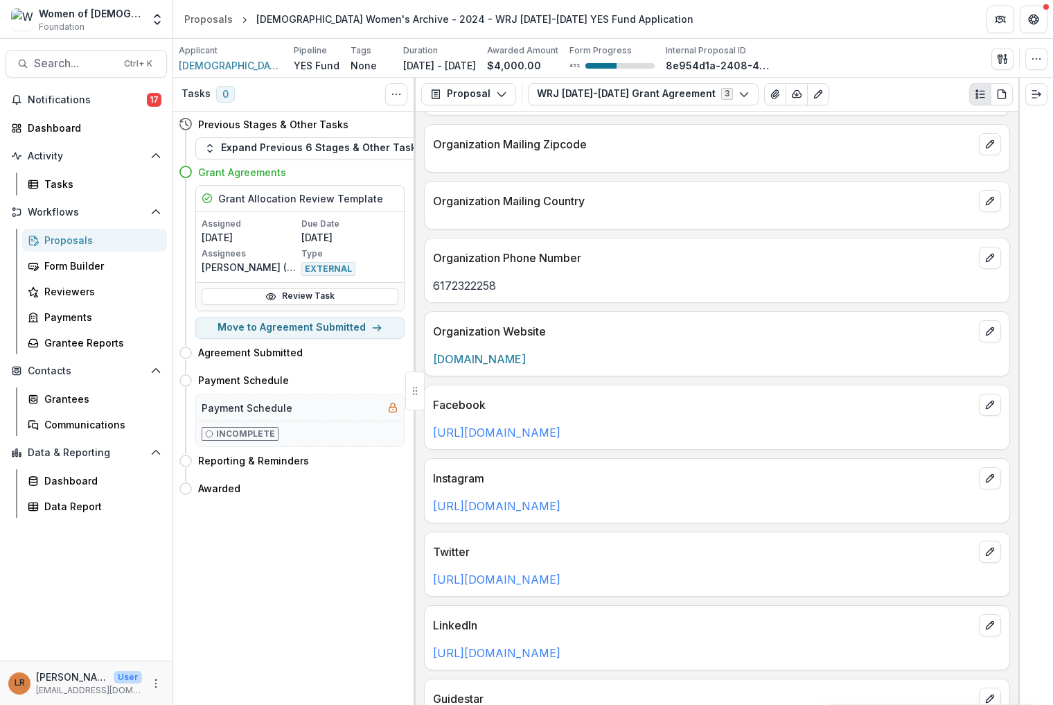
scroll to position [416, 0]
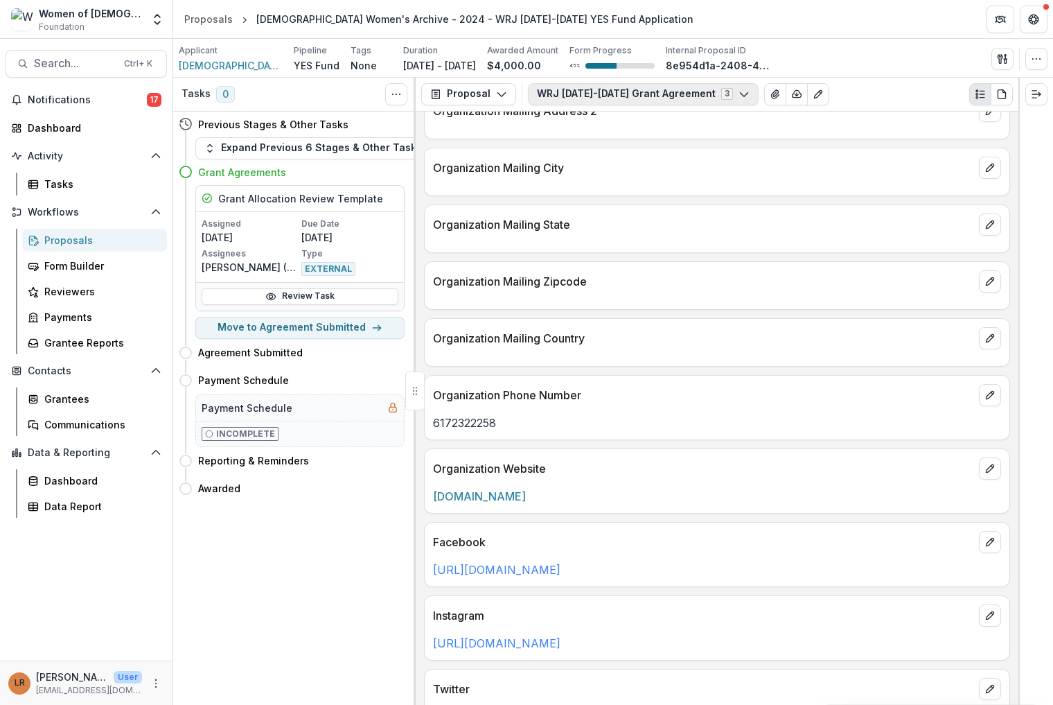
click at [624, 96] on button "WRJ [DATE]-[DATE] Grant Agreement 3" at bounding box center [643, 94] width 231 height 22
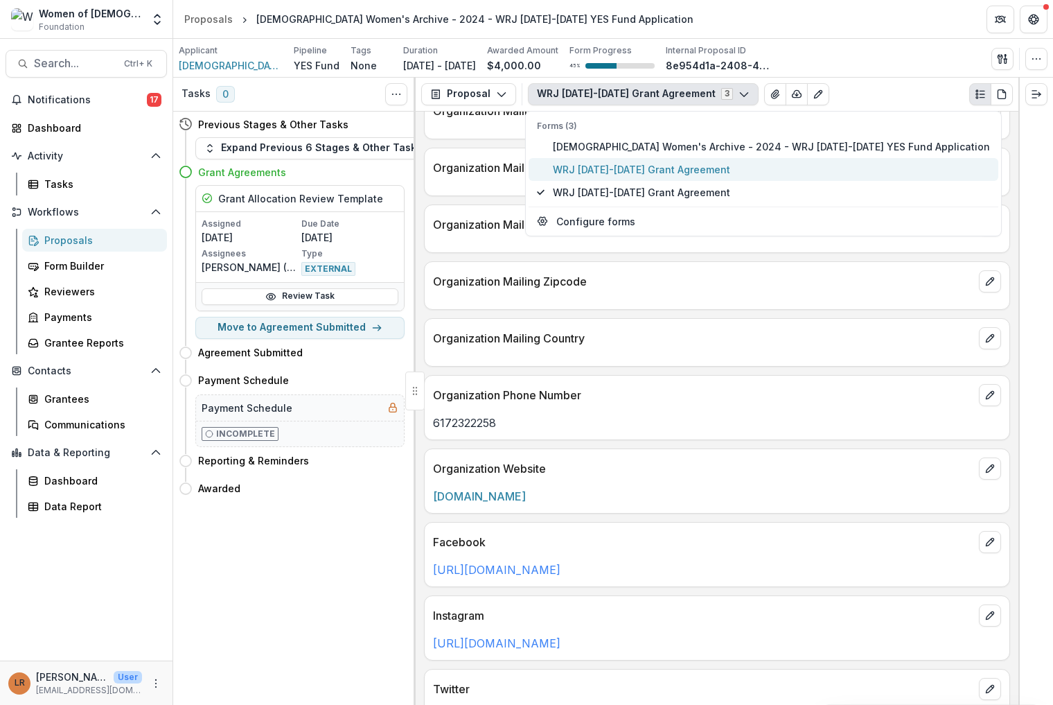
click at [617, 173] on span "WRJ [DATE]-[DATE] Grant Agreement" at bounding box center [771, 169] width 437 height 15
click at [905, 112] on p "Organization Mailing Address 2" at bounding box center [703, 111] width 541 height 17
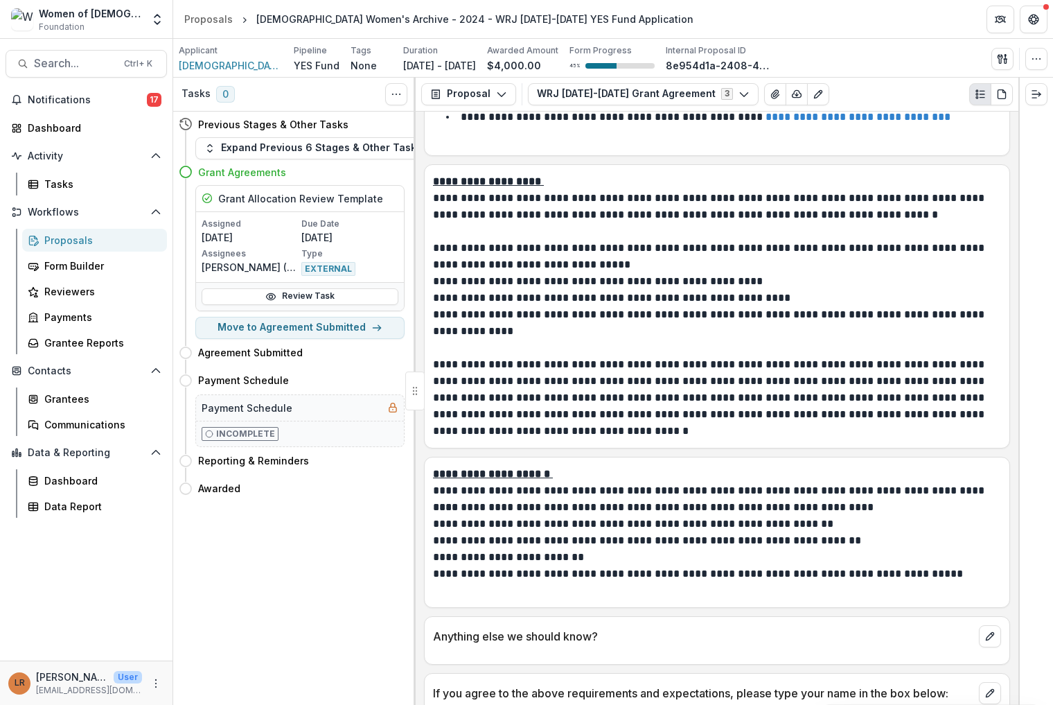
scroll to position [1815, 0]
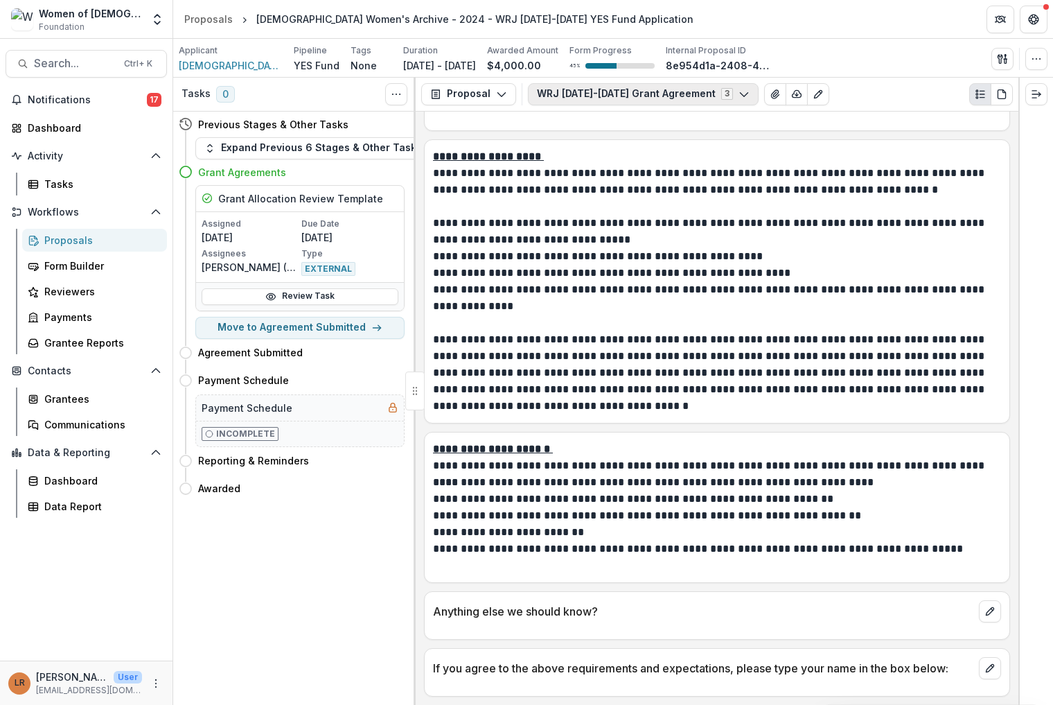
click at [610, 96] on button "WRJ [DATE]-[DATE] Grant Agreement 3" at bounding box center [643, 94] width 231 height 22
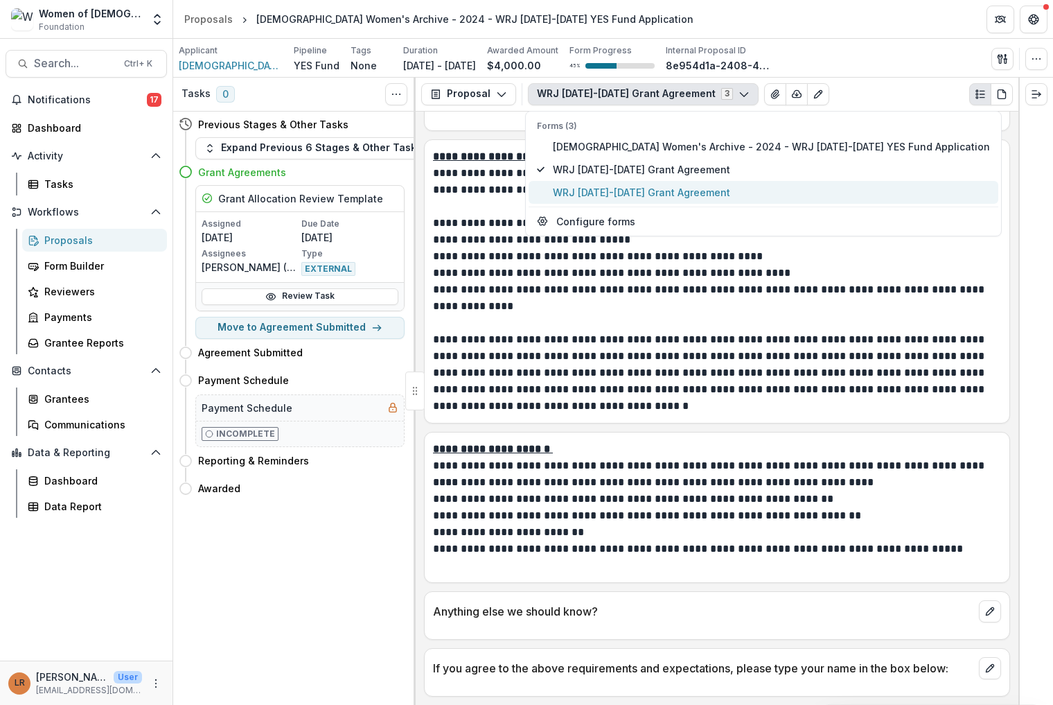
click at [598, 190] on span "WRJ [DATE]-[DATE] Grant Agreement" at bounding box center [771, 192] width 437 height 15
click at [656, 187] on span "WRJ [DATE]-[DATE] Grant Agreement" at bounding box center [771, 192] width 437 height 15
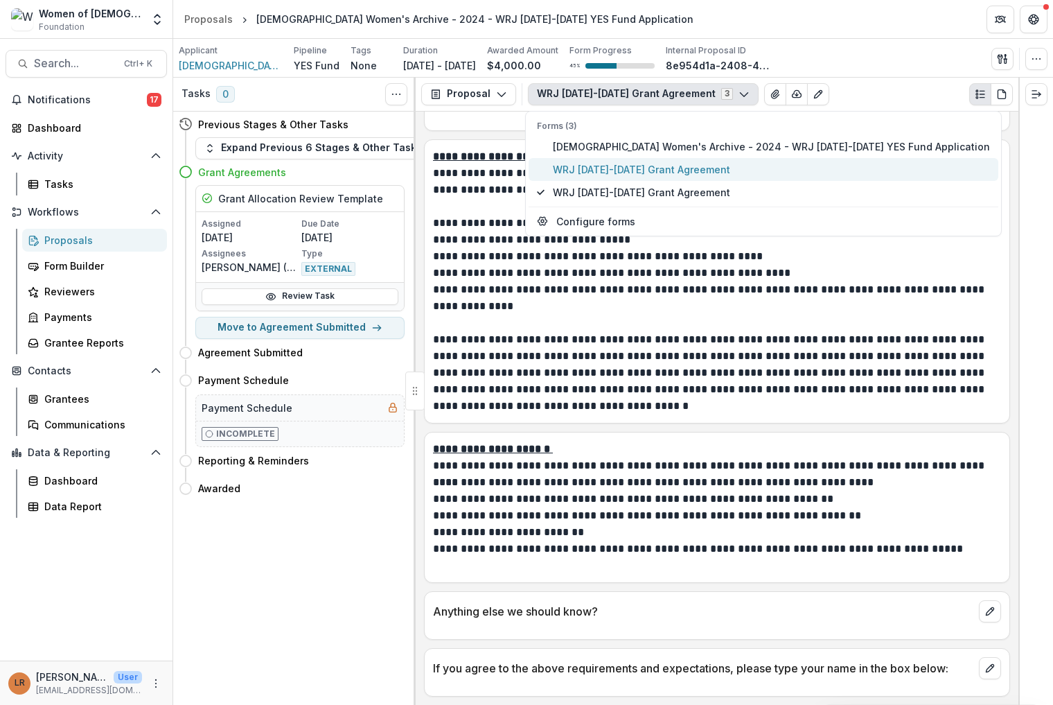
click at [656, 166] on span "WRJ [DATE]-[DATE] Grant Agreement" at bounding box center [771, 169] width 437 height 15
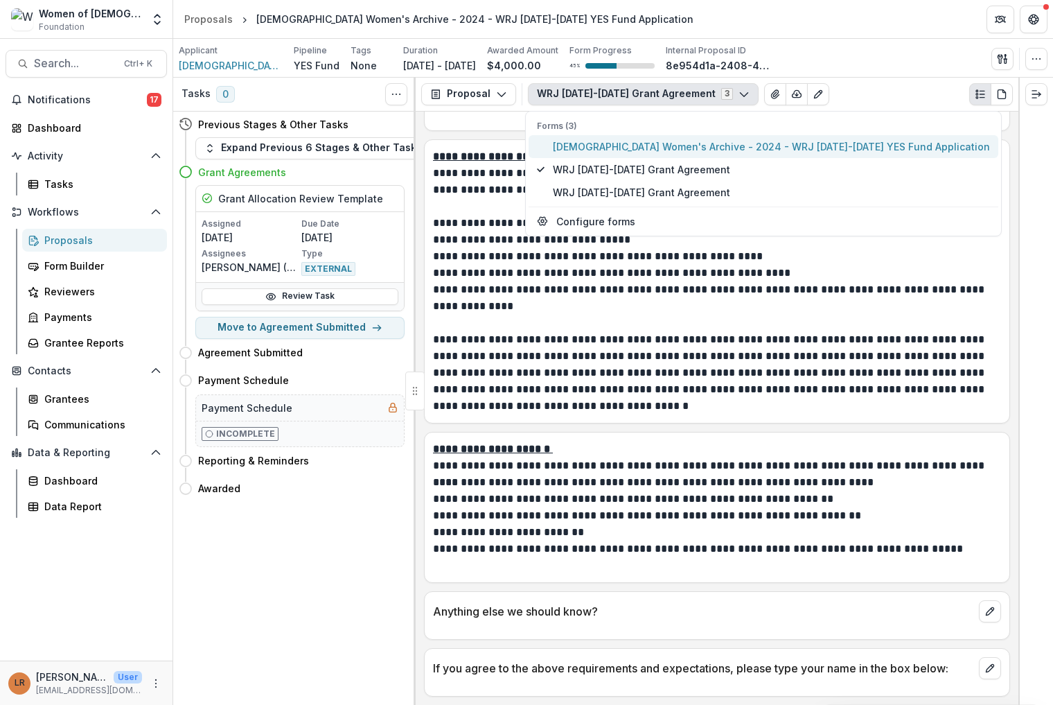
click at [653, 143] on span "[DEMOGRAPHIC_DATA] Women's Archive - 2024 - WRJ [DATE]-[DATE] YES Fund Applicat…" at bounding box center [771, 146] width 437 height 15
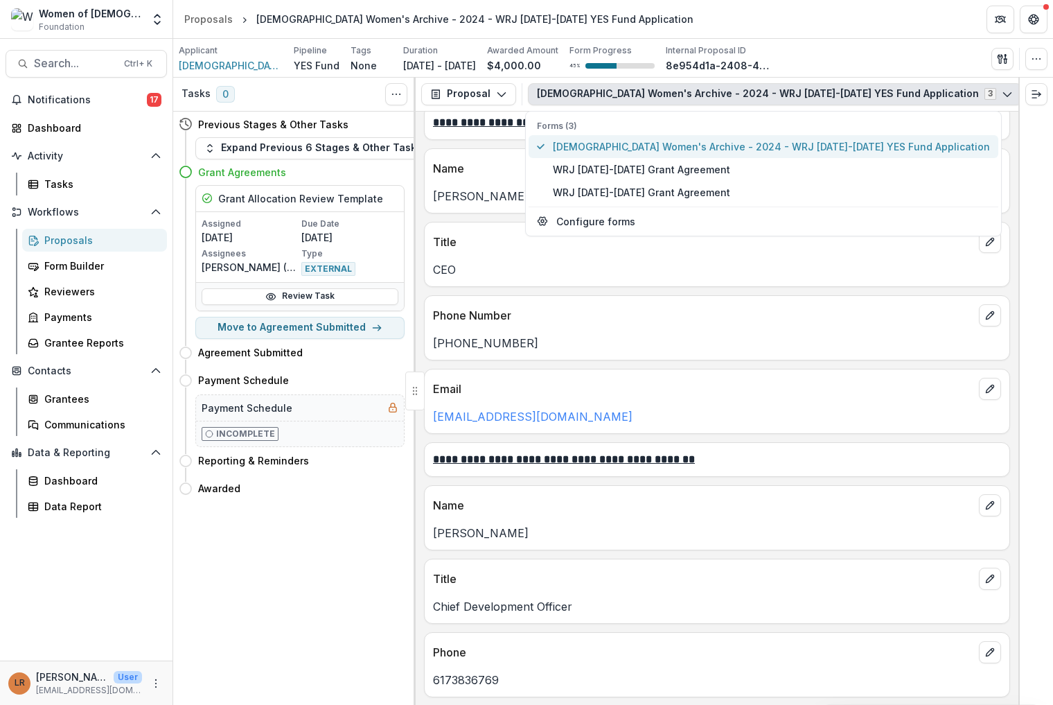
scroll to position [3360, 0]
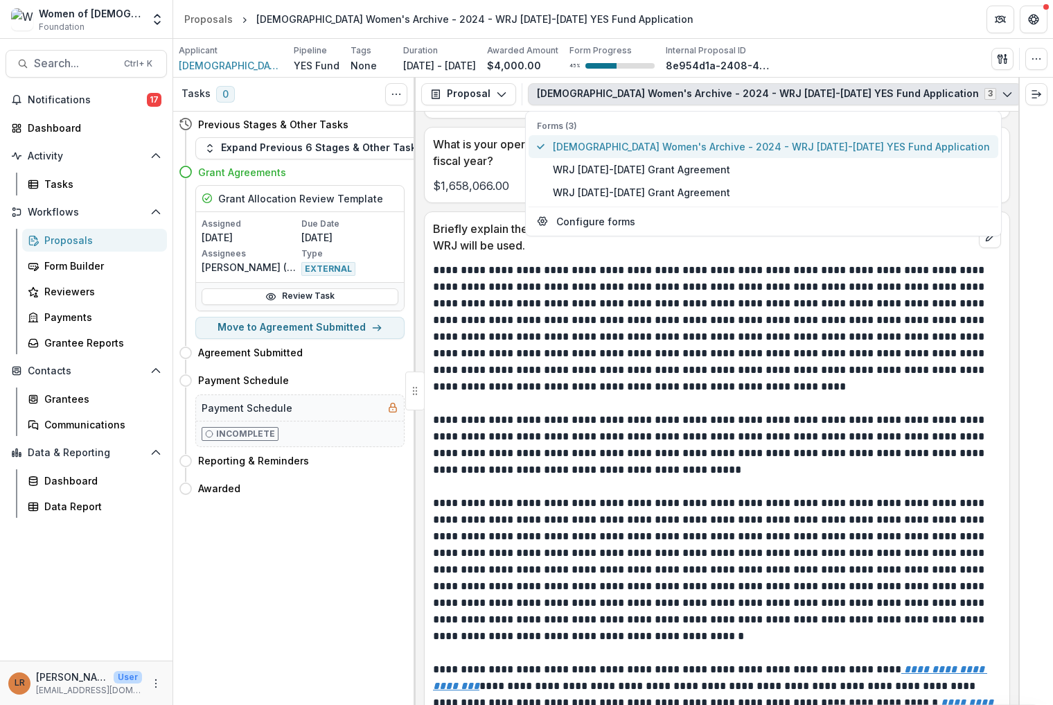
click at [653, 143] on span "[DEMOGRAPHIC_DATA] Women's Archive - 2024 - WRJ [DATE]-[DATE] YES Fund Applicat…" at bounding box center [771, 146] width 437 height 15
type button "0"
click at [529, 135] on button "[DEMOGRAPHIC_DATA] Women's Archive - 2024 - WRJ [DATE]-[DATE] YES Fund Applicat…" at bounding box center [764, 146] width 470 height 23
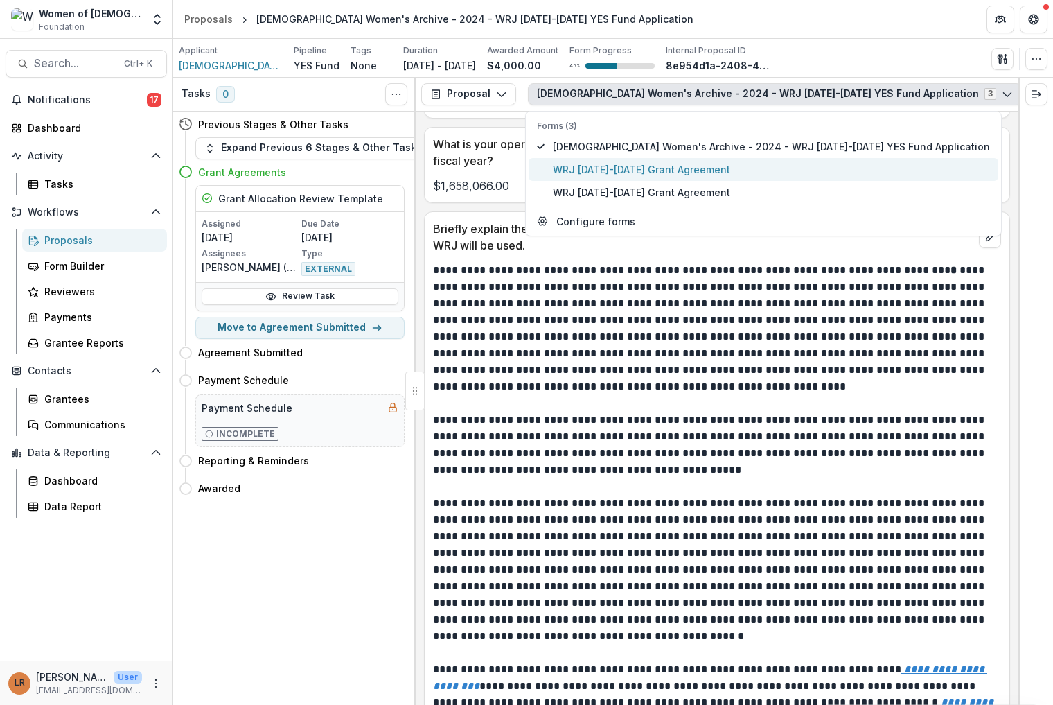
click at [650, 170] on span "WRJ [DATE]-[DATE] Grant Agreement" at bounding box center [771, 169] width 437 height 15
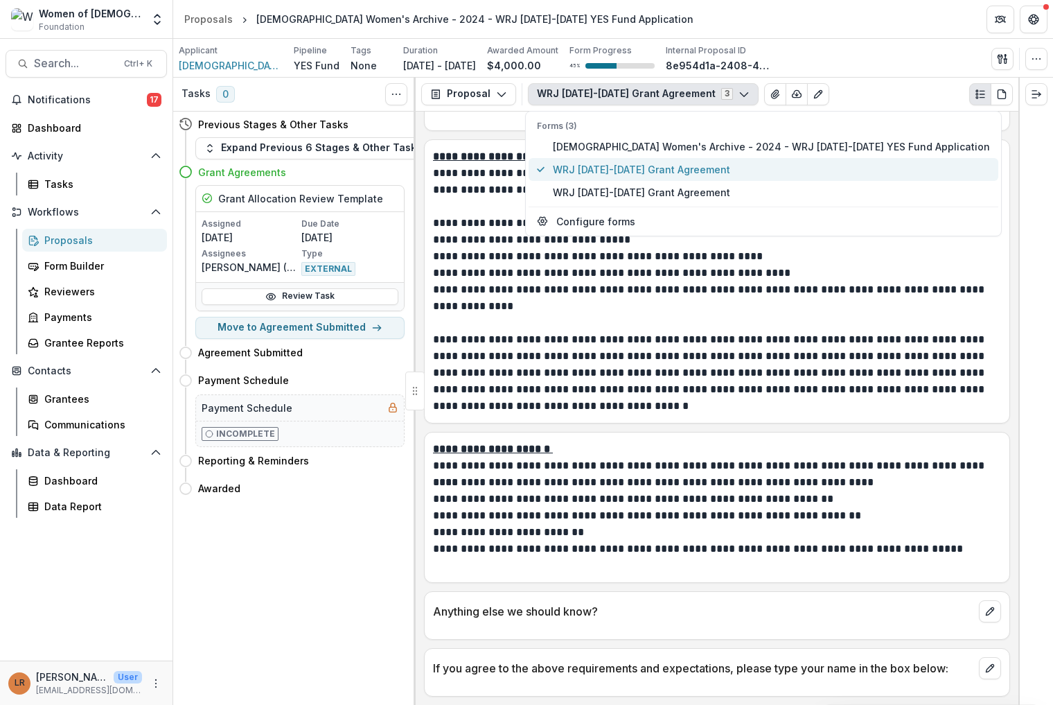
scroll to position [1064, 0]
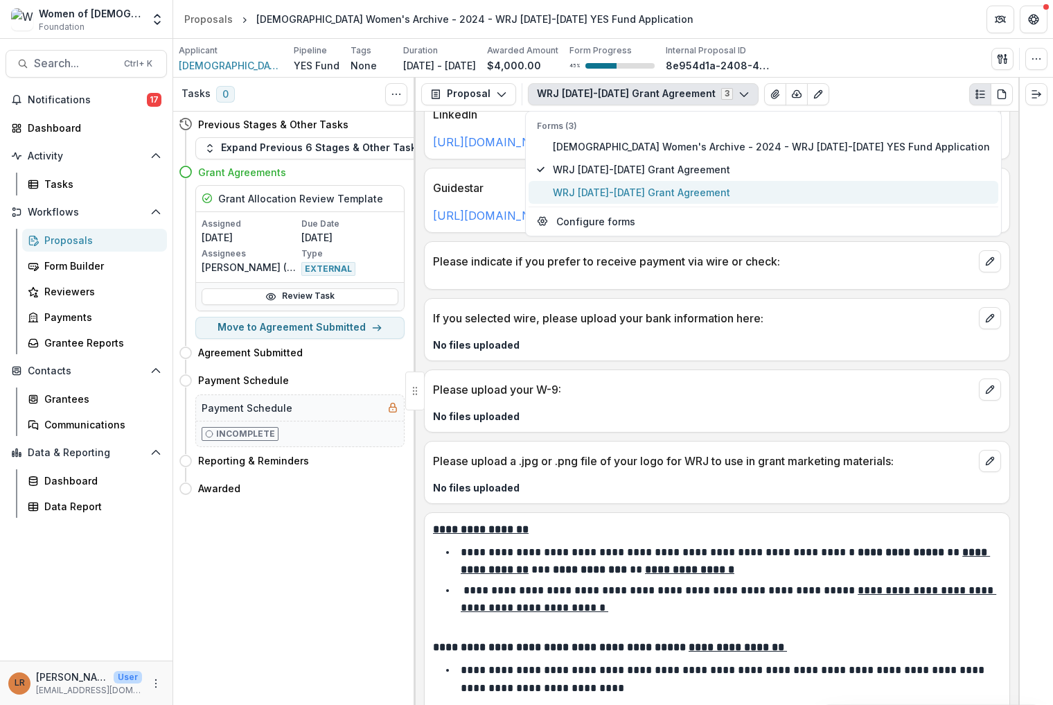
click at [648, 191] on span "WRJ [DATE]-[DATE] Grant Agreement" at bounding box center [771, 192] width 437 height 15
click at [862, 49] on div "Applicant [DEMOGRAPHIC_DATA] Women's Archive Pipeline YES Fund Tags None All ta…" at bounding box center [613, 58] width 869 height 28
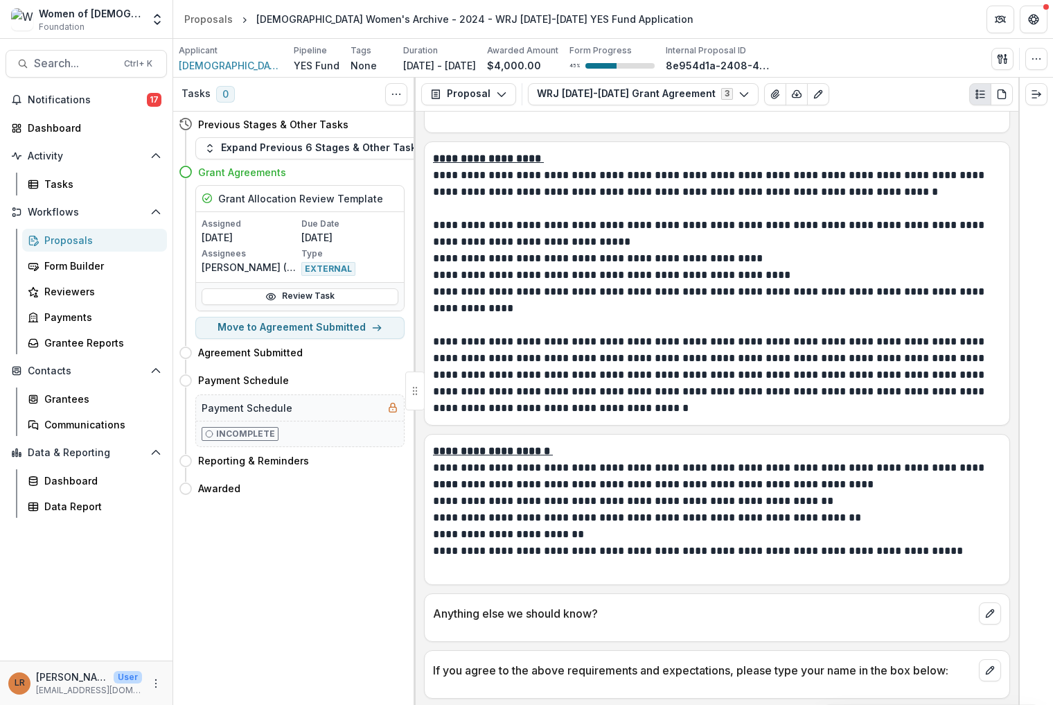
scroll to position [1815, 0]
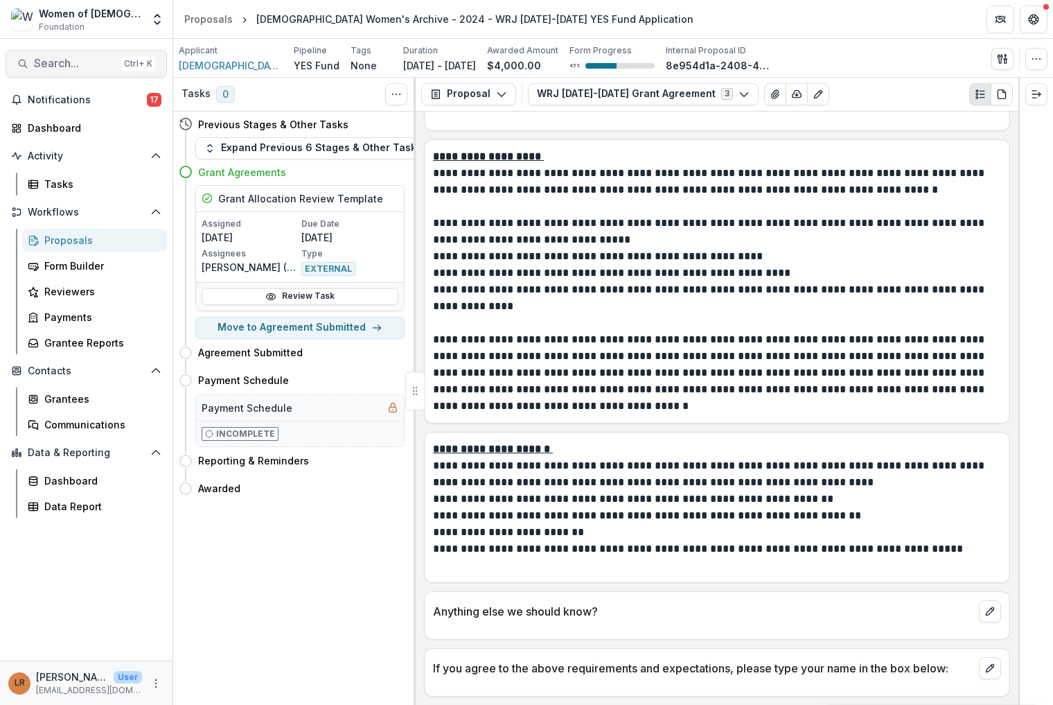
click at [46, 64] on span "Search..." at bounding box center [75, 63] width 82 height 13
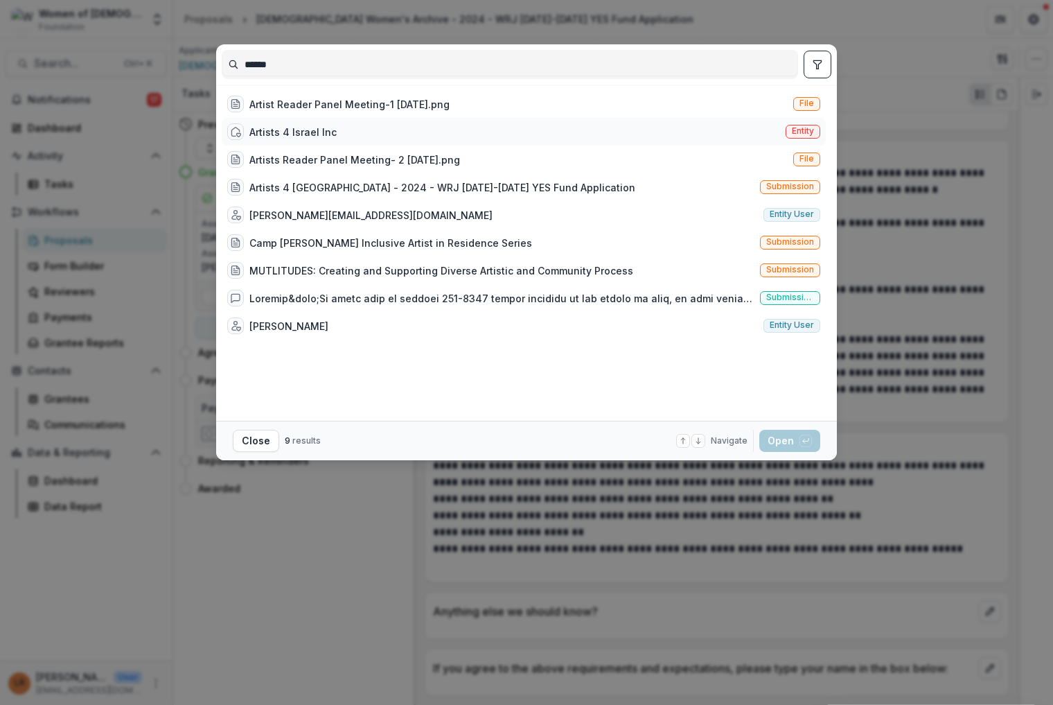
type input "******"
click at [311, 129] on div "Artists 4 Israel Inc" at bounding box center [292, 132] width 87 height 15
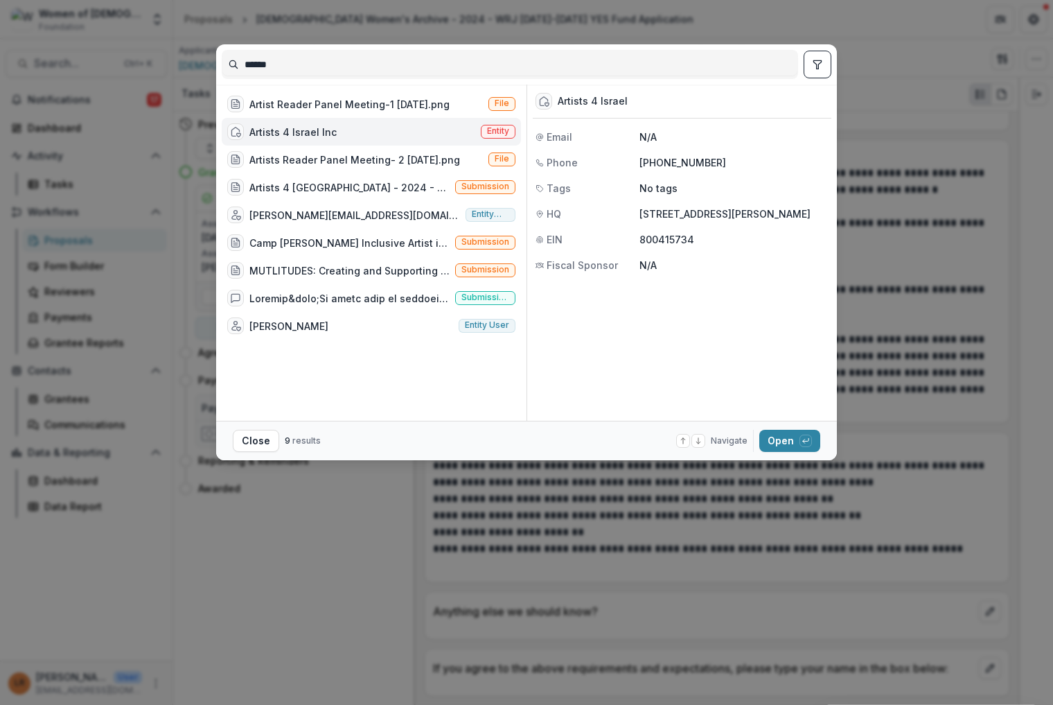
click at [297, 137] on div "Artists 4 Israel Inc" at bounding box center [292, 132] width 87 height 15
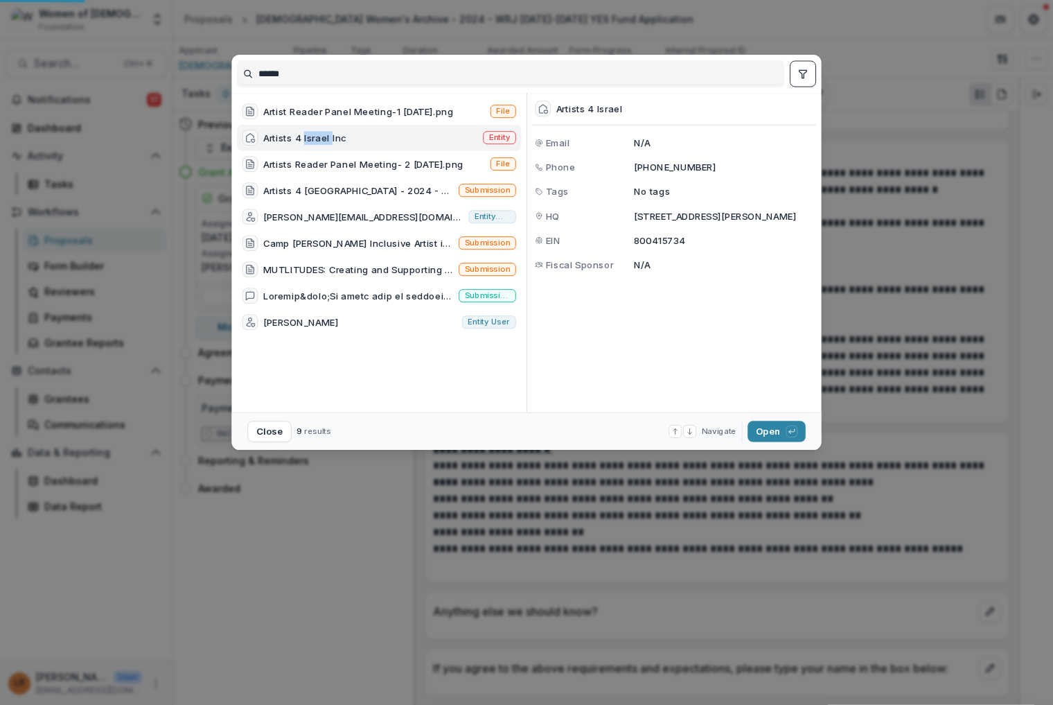
click at [297, 137] on div "Artists 4 Israel Inc" at bounding box center [304, 138] width 83 height 14
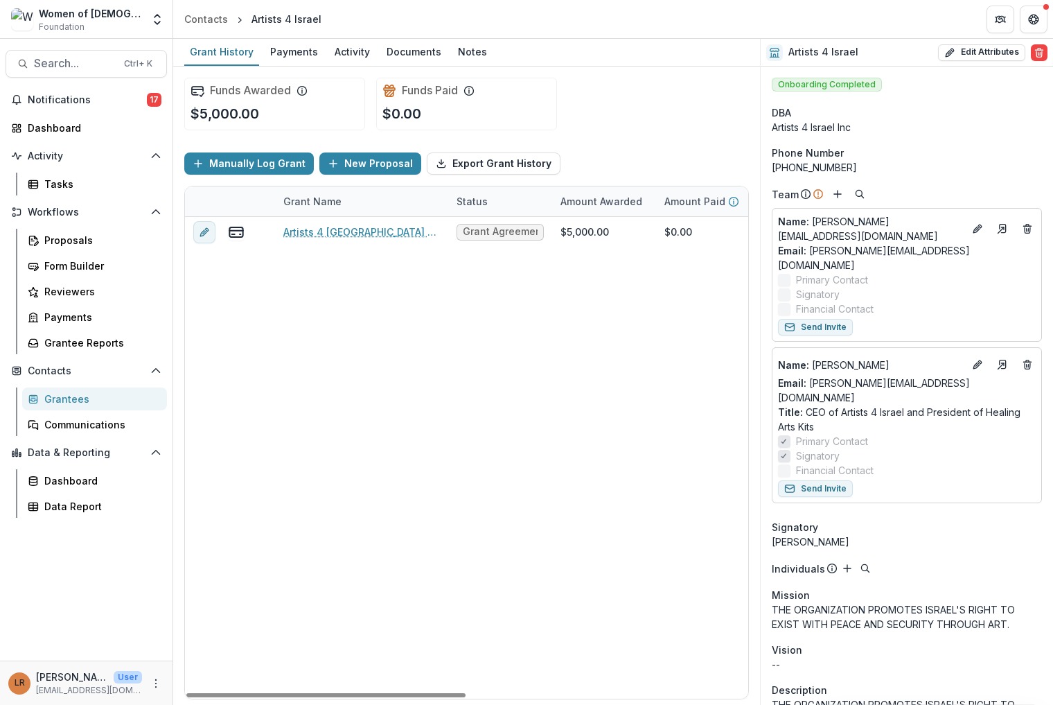
click at [556, 426] on div "Artists 4 [GEOGRAPHIC_DATA] - 2024 - WRJ [DATE]-[DATE] YES Fund Application Gra…" at bounding box center [750, 458] width 1130 height 482
click at [997, 359] on icon "Go to contact" at bounding box center [1002, 364] width 11 height 11
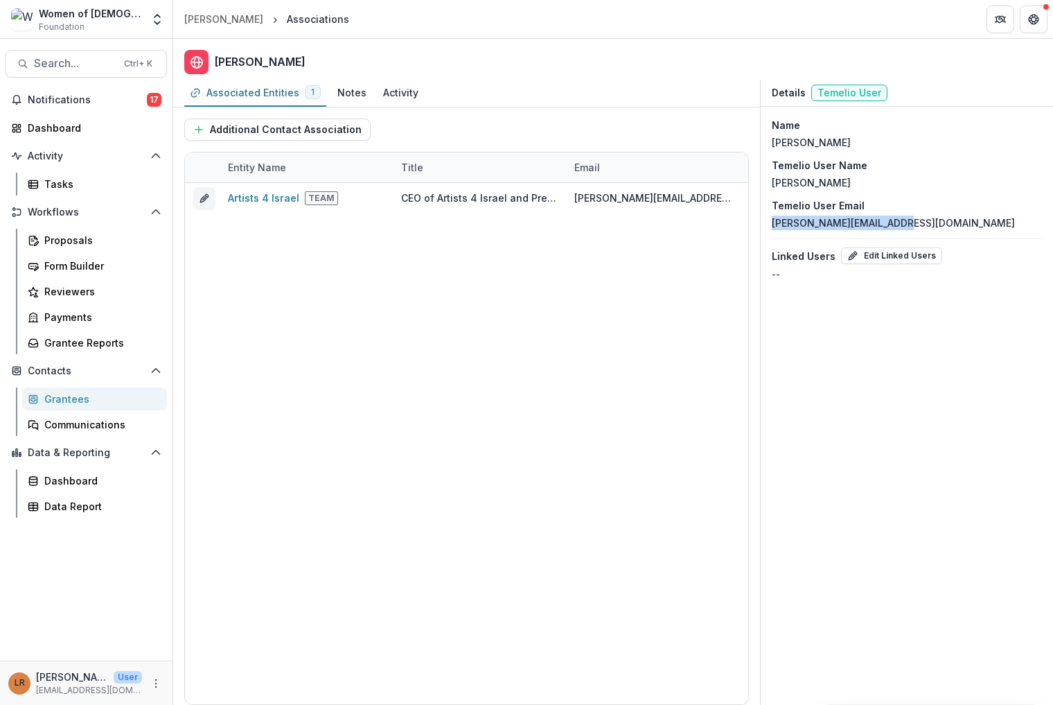
drag, startPoint x: 901, startPoint y: 223, endPoint x: 768, endPoint y: 224, distance: 132.4
click at [768, 224] on div "Name [PERSON_NAME] Temelio User Name [PERSON_NAME] Temelio User Email [PERSON_N…" at bounding box center [907, 200] width 292 height 186
copy p "[PERSON_NAME][EMAIL_ADDRESS][DOMAIN_NAME]"
